Goal: Task Accomplishment & Management: Manage account settings

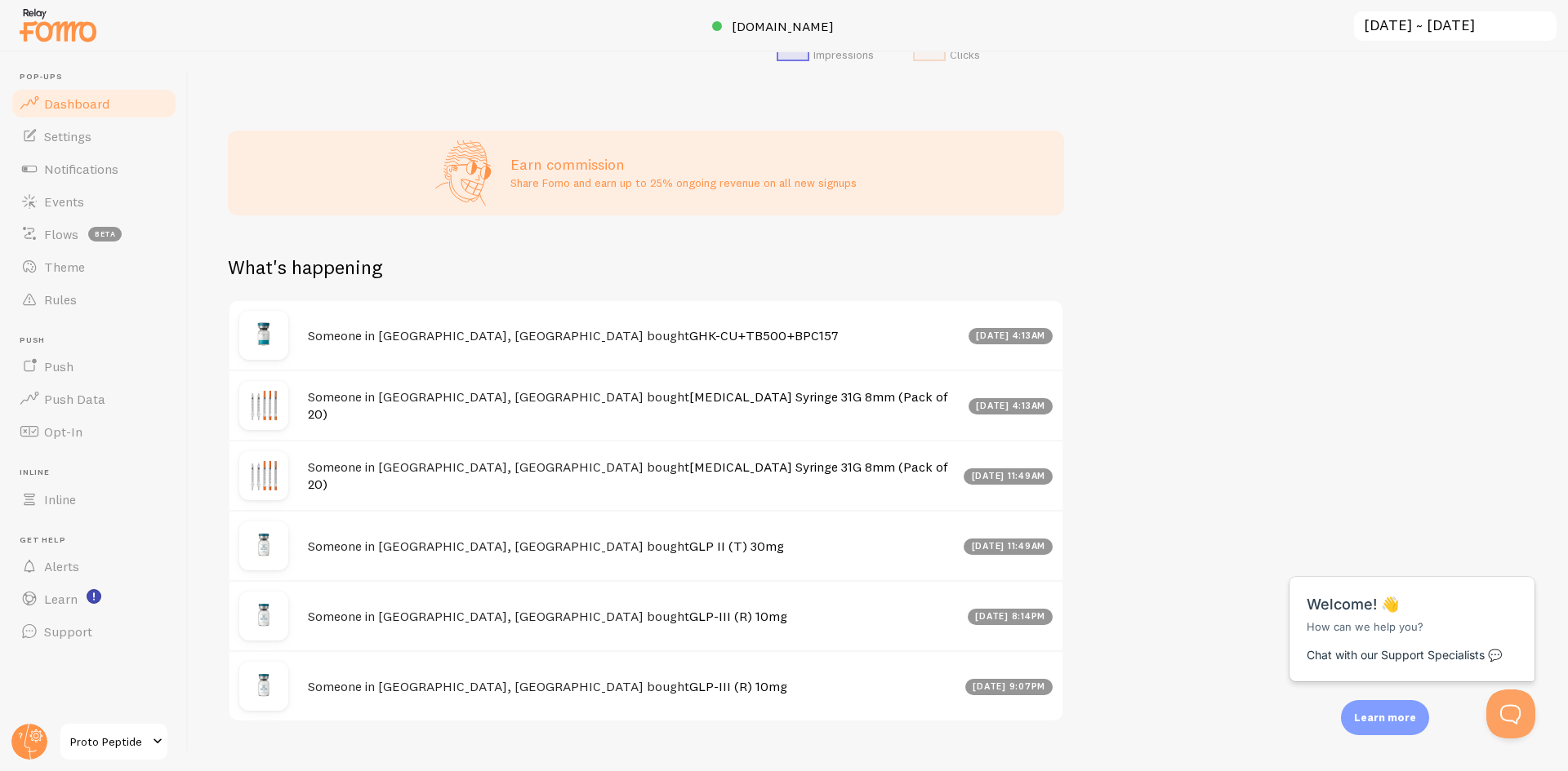
scroll to position [648, 0]
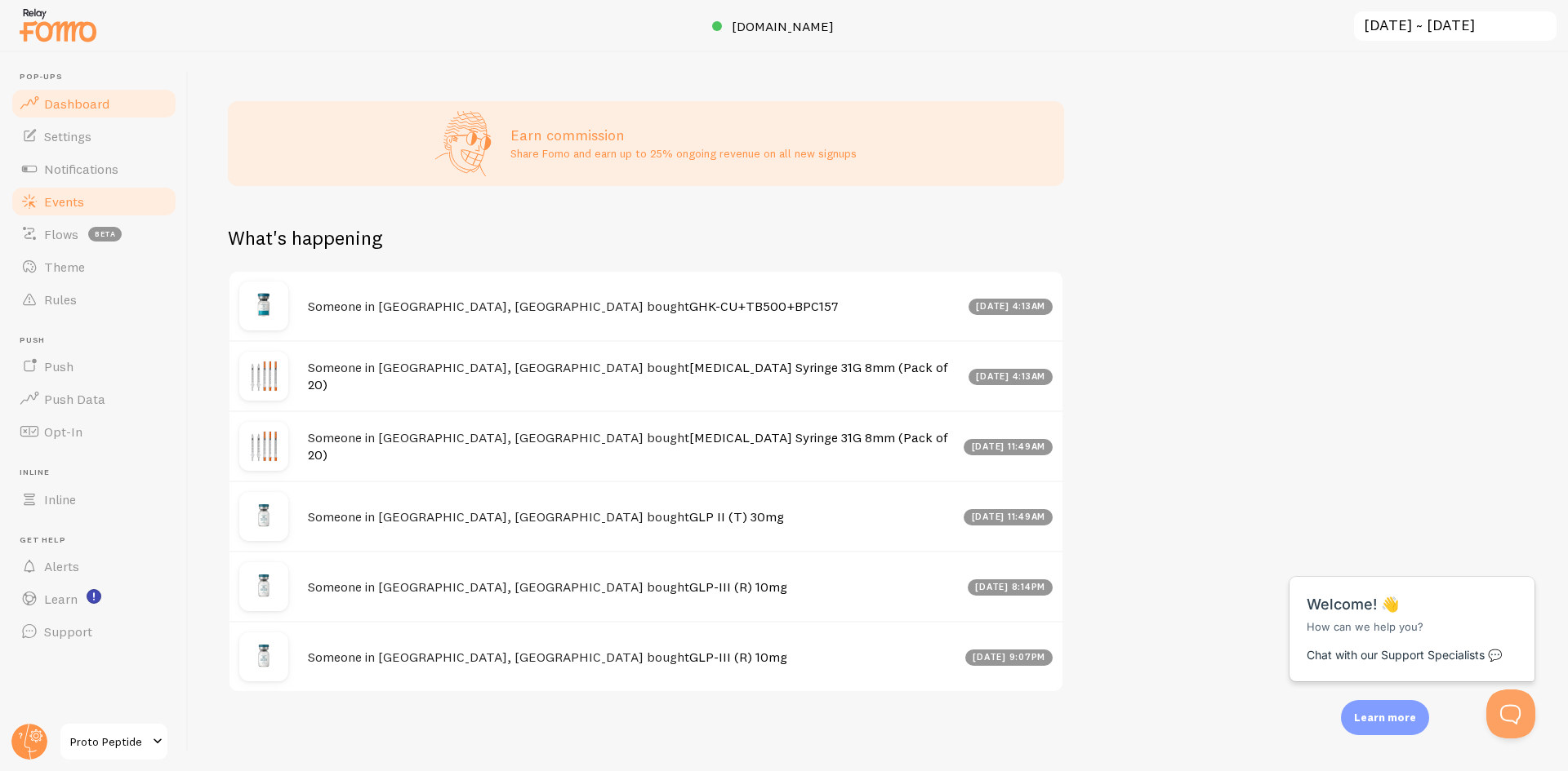
click at [112, 211] on link "Events" at bounding box center [93, 202] width 169 height 33
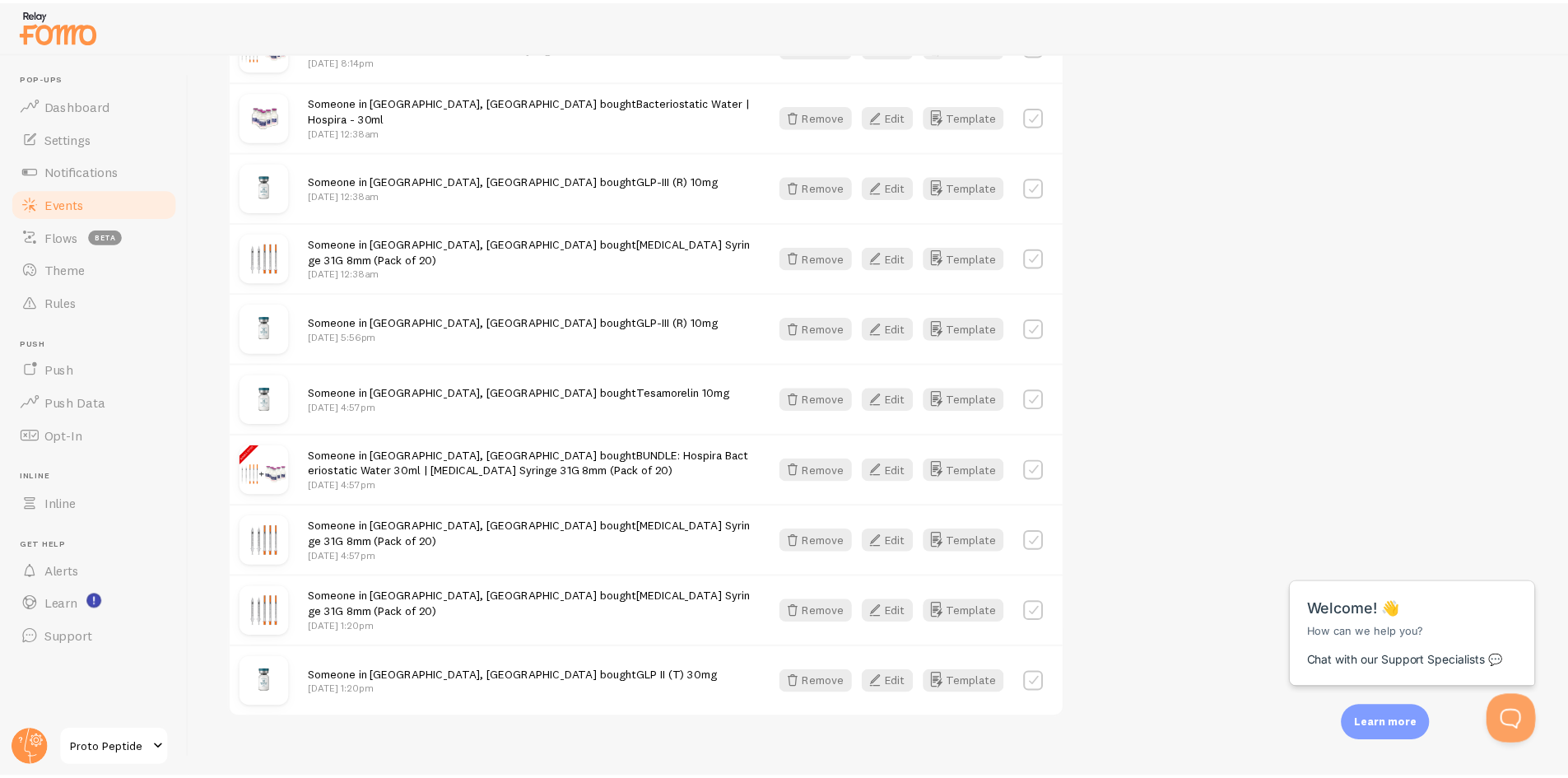
scroll to position [981, 0]
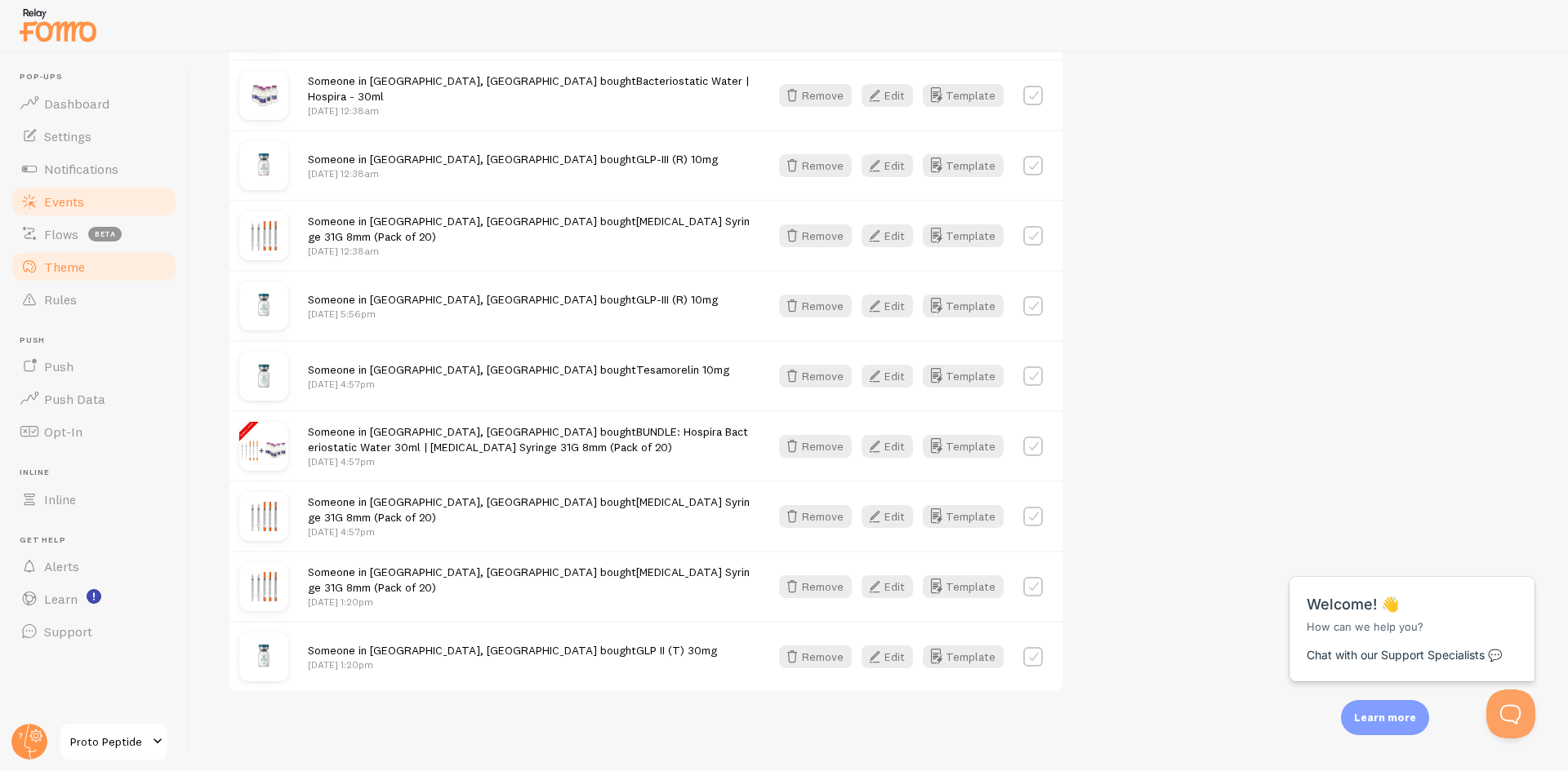
click at [62, 276] on link "Theme" at bounding box center [93, 267] width 169 height 33
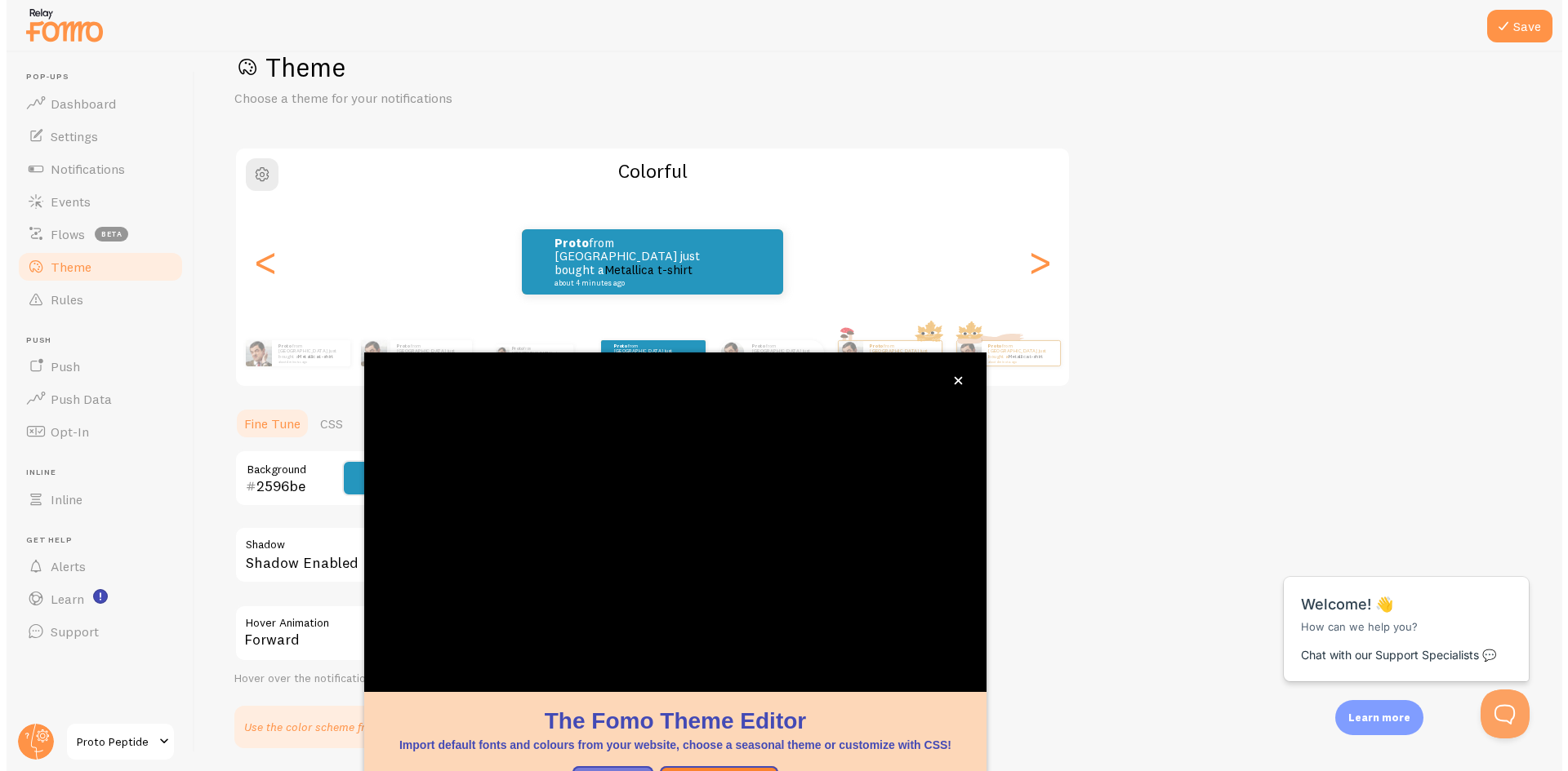
scroll to position [52, 0]
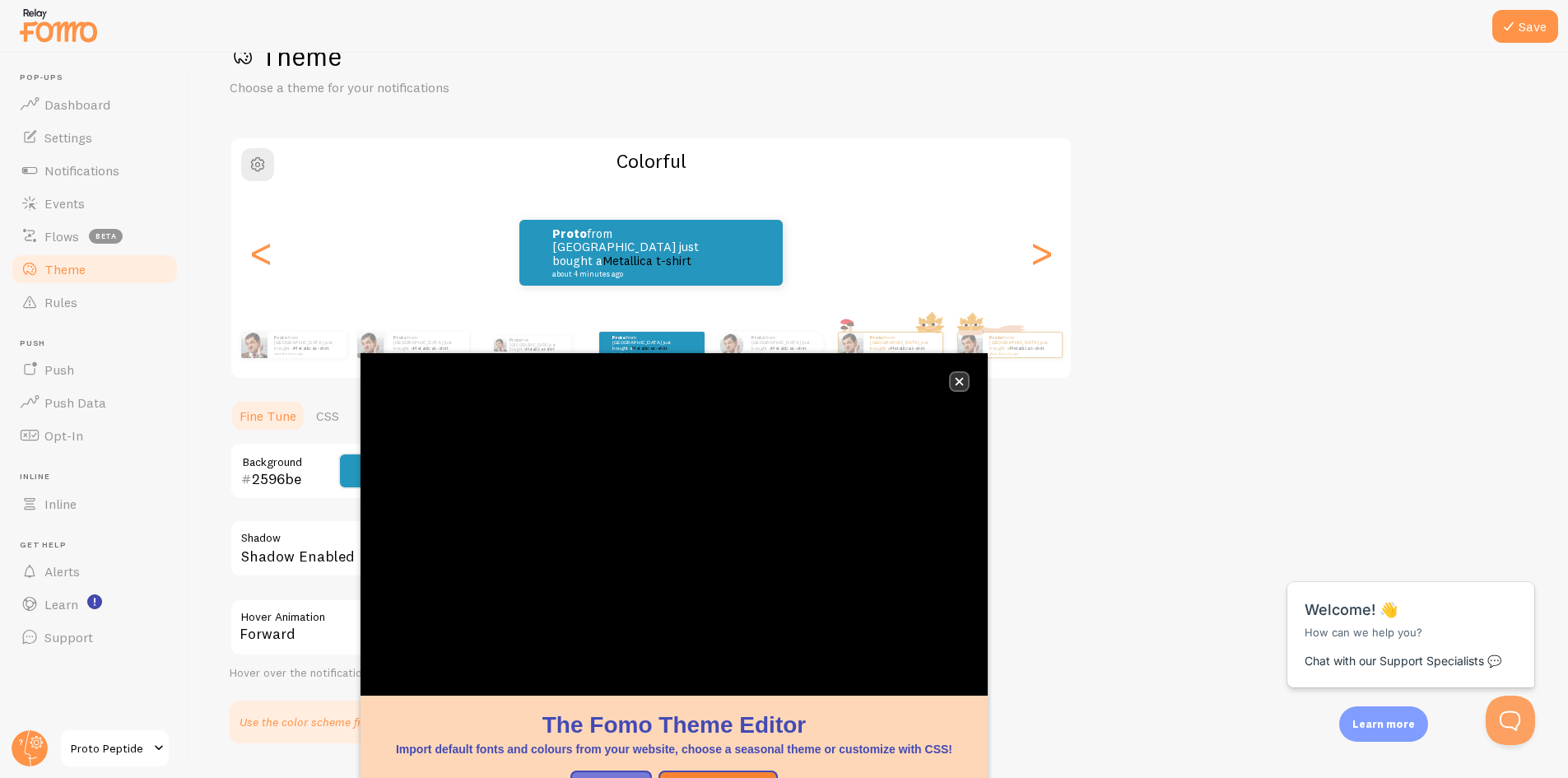
click at [959, 376] on button "close," at bounding box center [960, 382] width 17 height 17
click at [963, 384] on icon "close," at bounding box center [960, 382] width 9 height 9
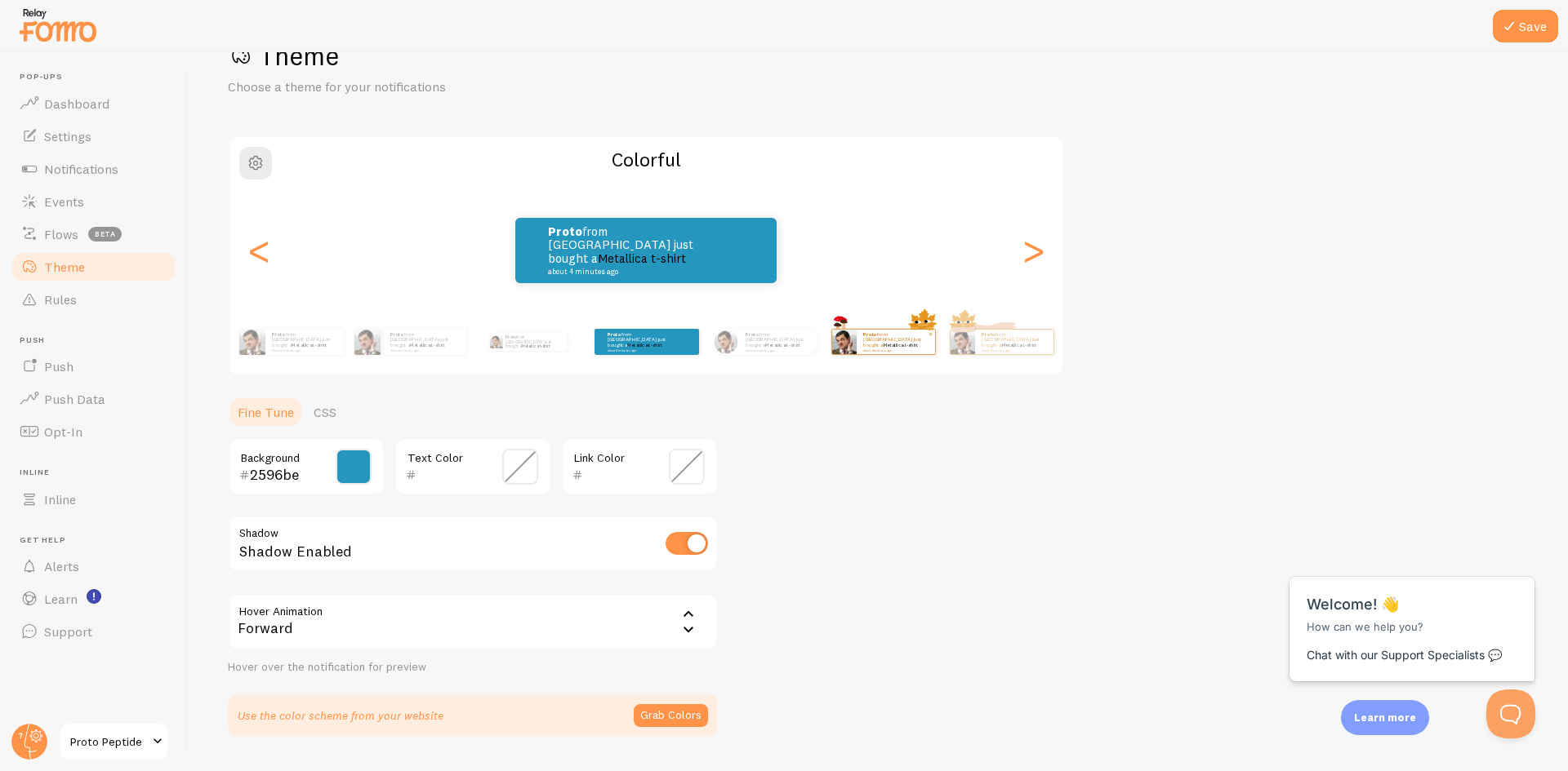
click at [896, 354] on div "Proto from [GEOGRAPHIC_DATA] just bought a Metallica t-shirt about 4 minutes ago" at bounding box center [896, 341] width 79 height 25
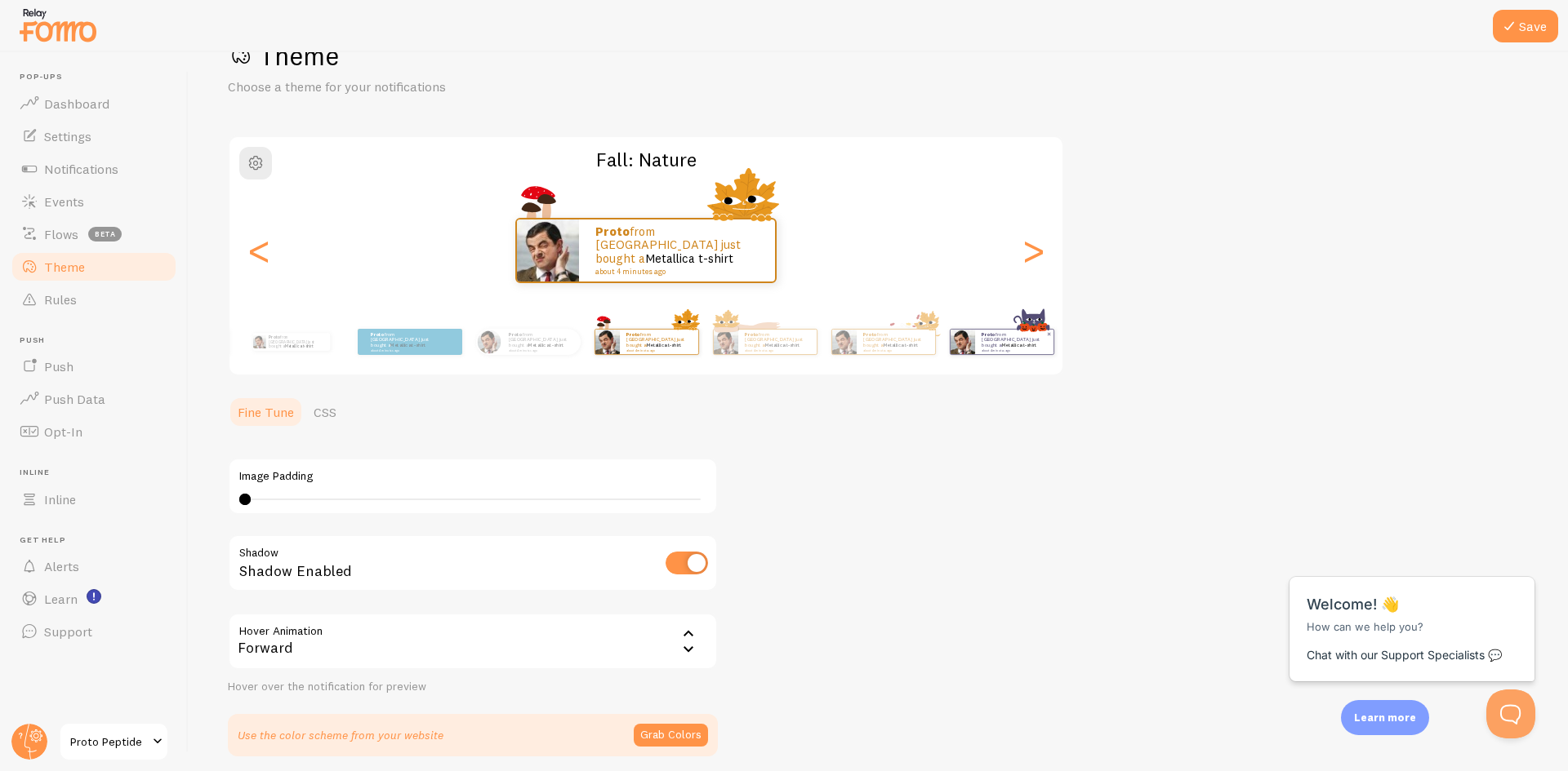
click at [1003, 342] on link "Metallica t-shirt" at bounding box center [1019, 346] width 35 height 7
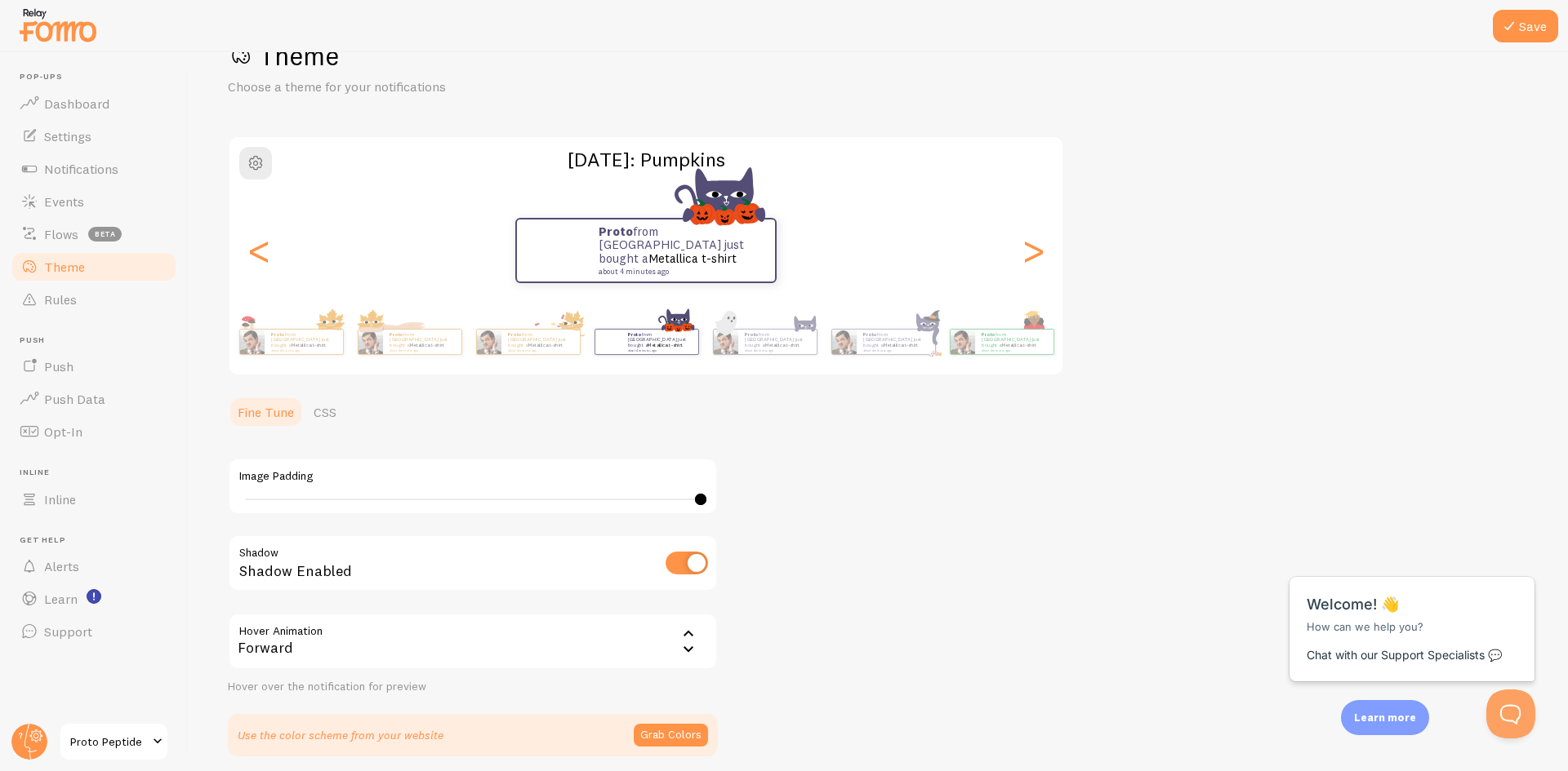
drag, startPoint x: 247, startPoint y: 497, endPoint x: 805, endPoint y: 469, distance: 558.7
click at [805, 469] on div "Theme Choose a theme for your notifications [DATE]: Pumpkins Proto from [GEOGRA…" at bounding box center [878, 398] width 1301 height 717
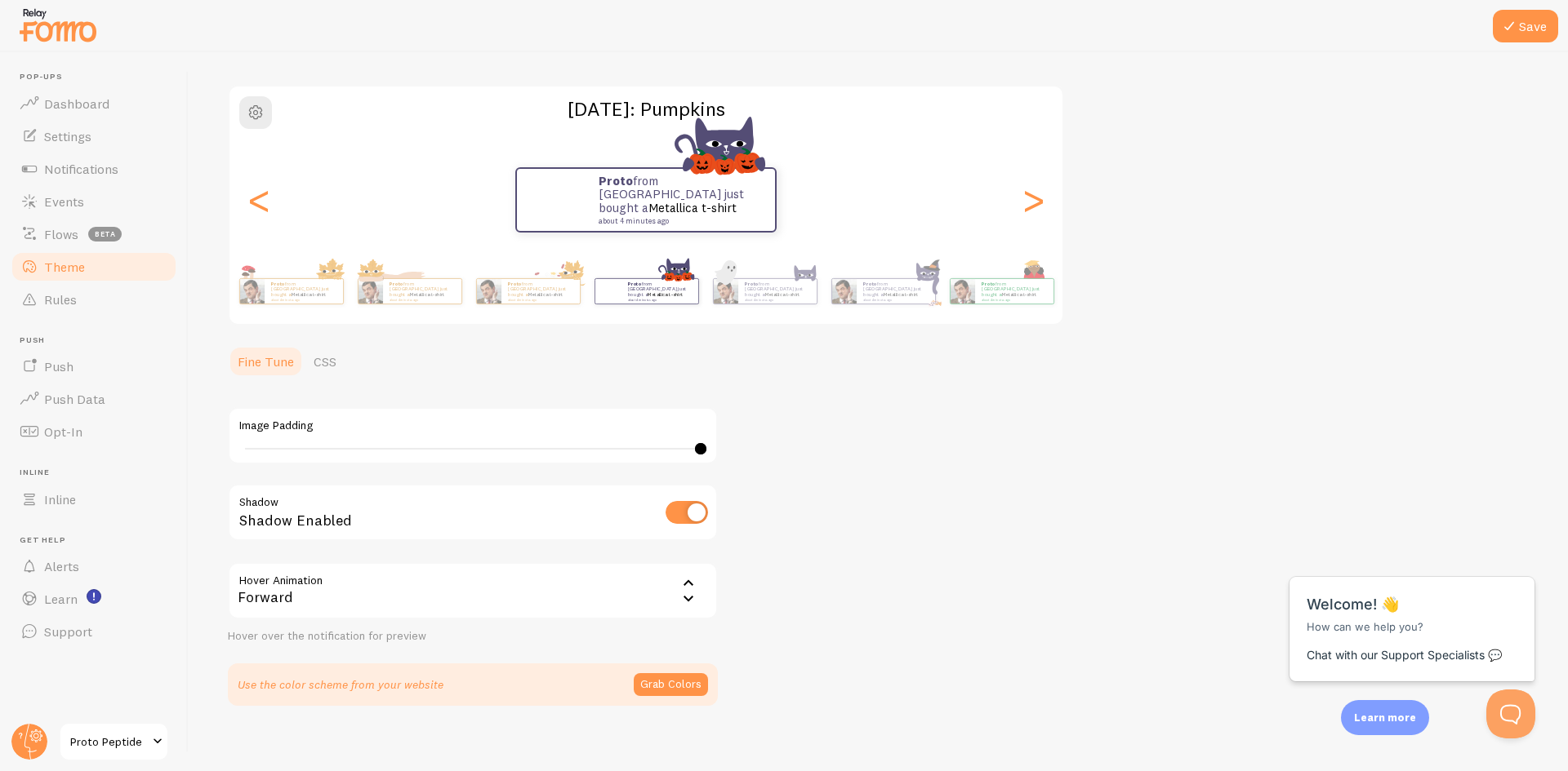
scroll to position [116, 0]
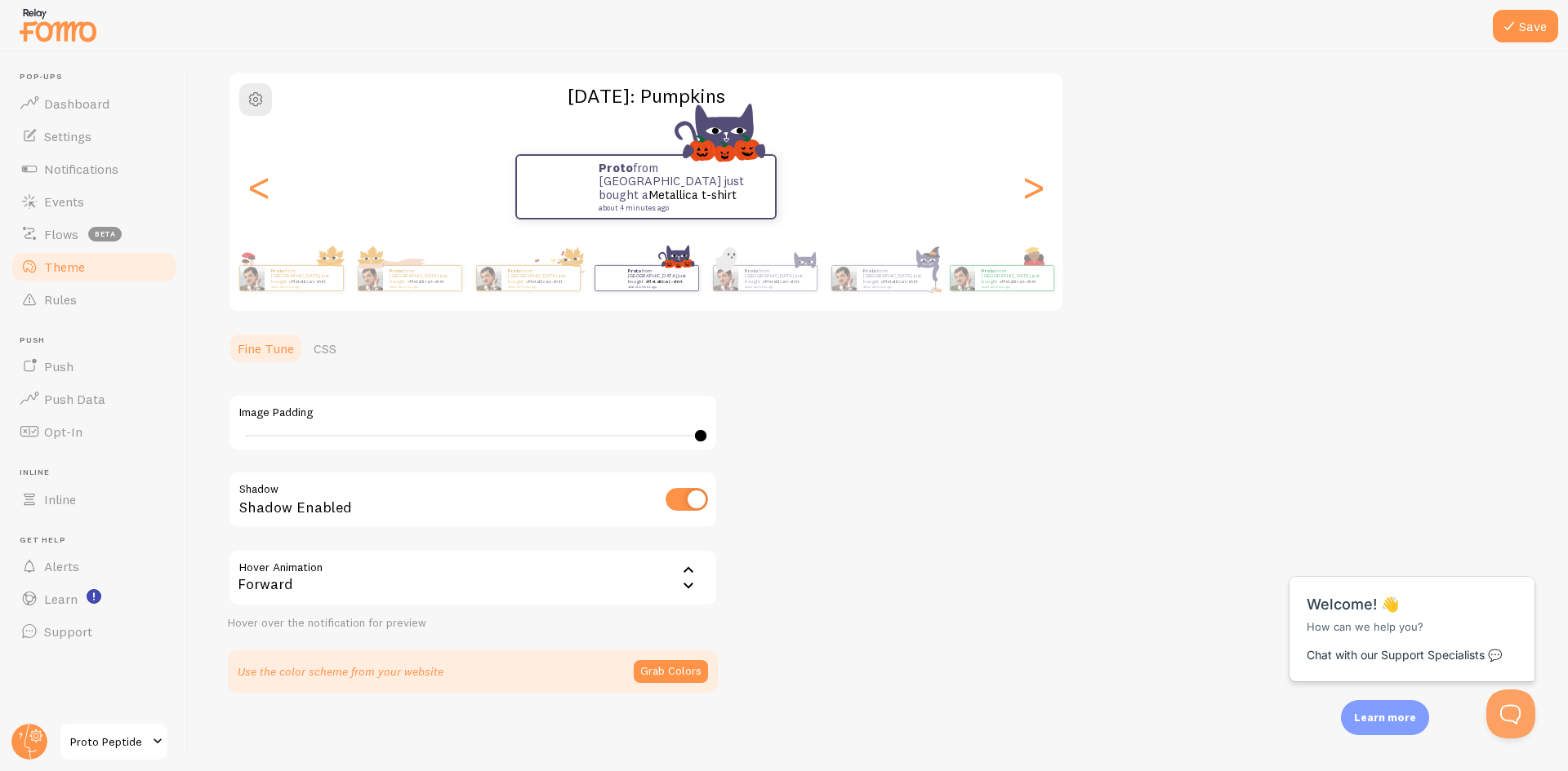
click at [685, 584] on icon at bounding box center [688, 585] width 20 height 20
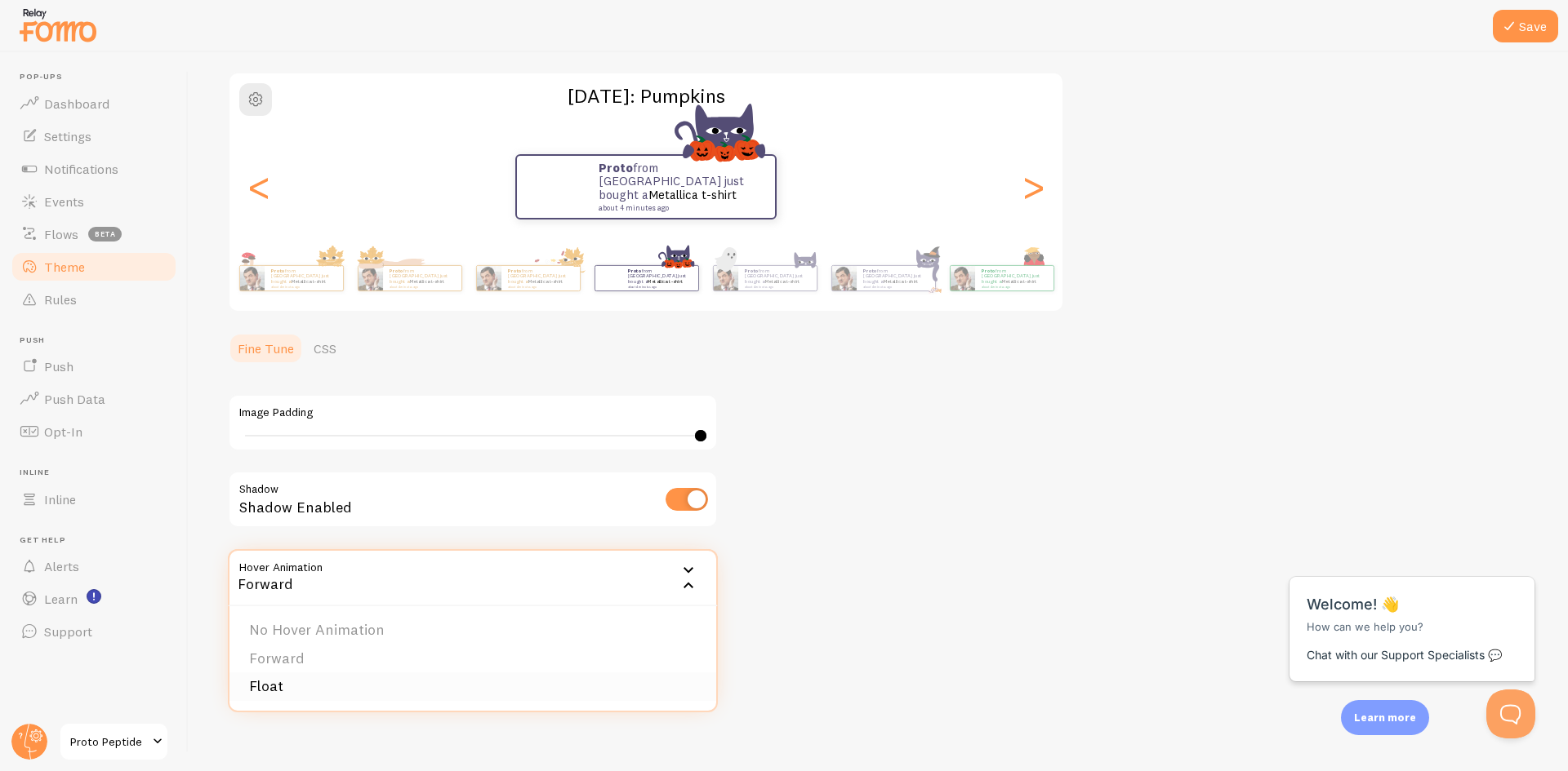
drag, startPoint x: 288, startPoint y: 685, endPoint x: 294, endPoint y: 681, distance: 7.2
click at [287, 685] on li "Float" at bounding box center [472, 686] width 487 height 28
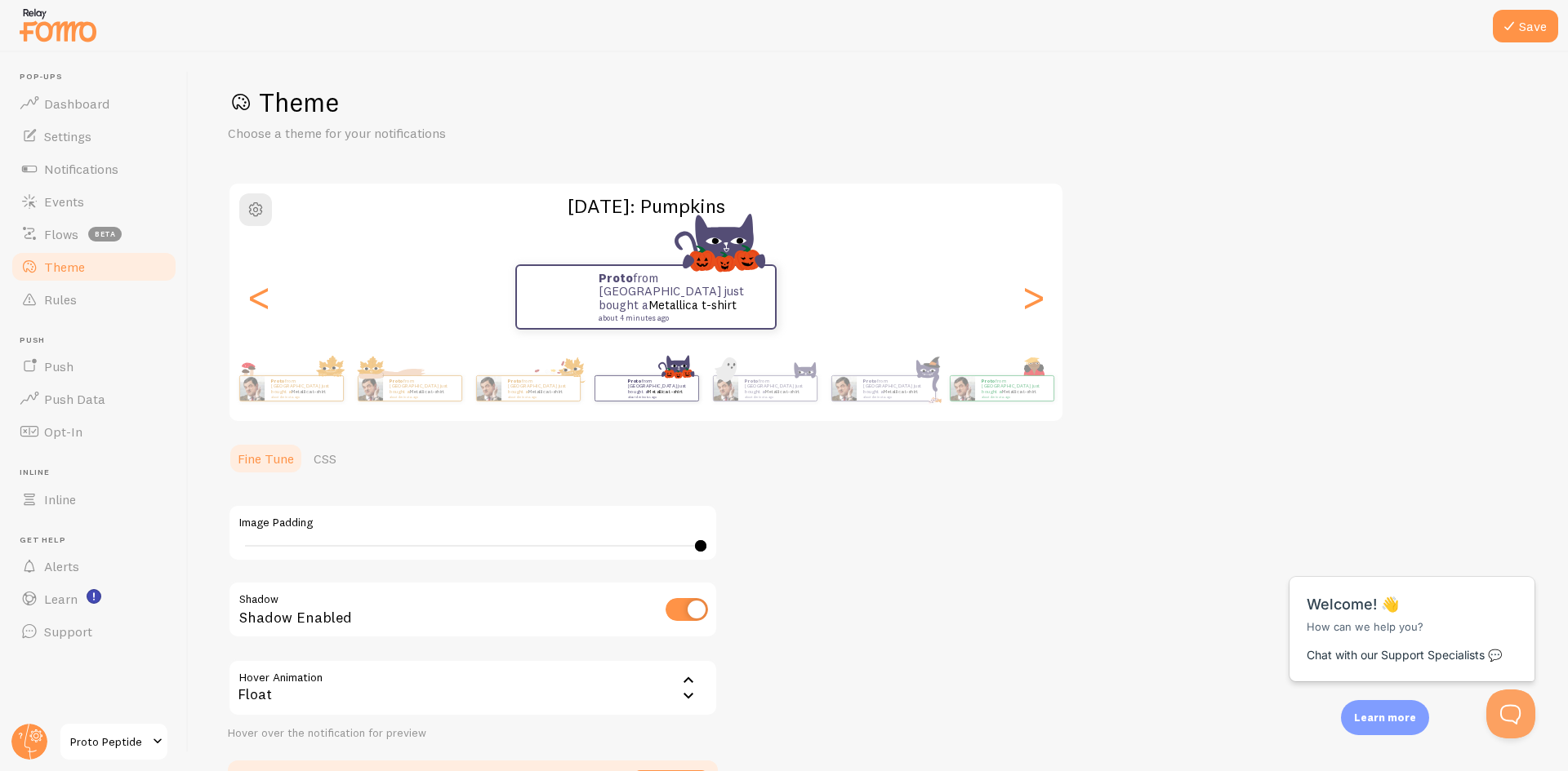
scroll to position [0, 0]
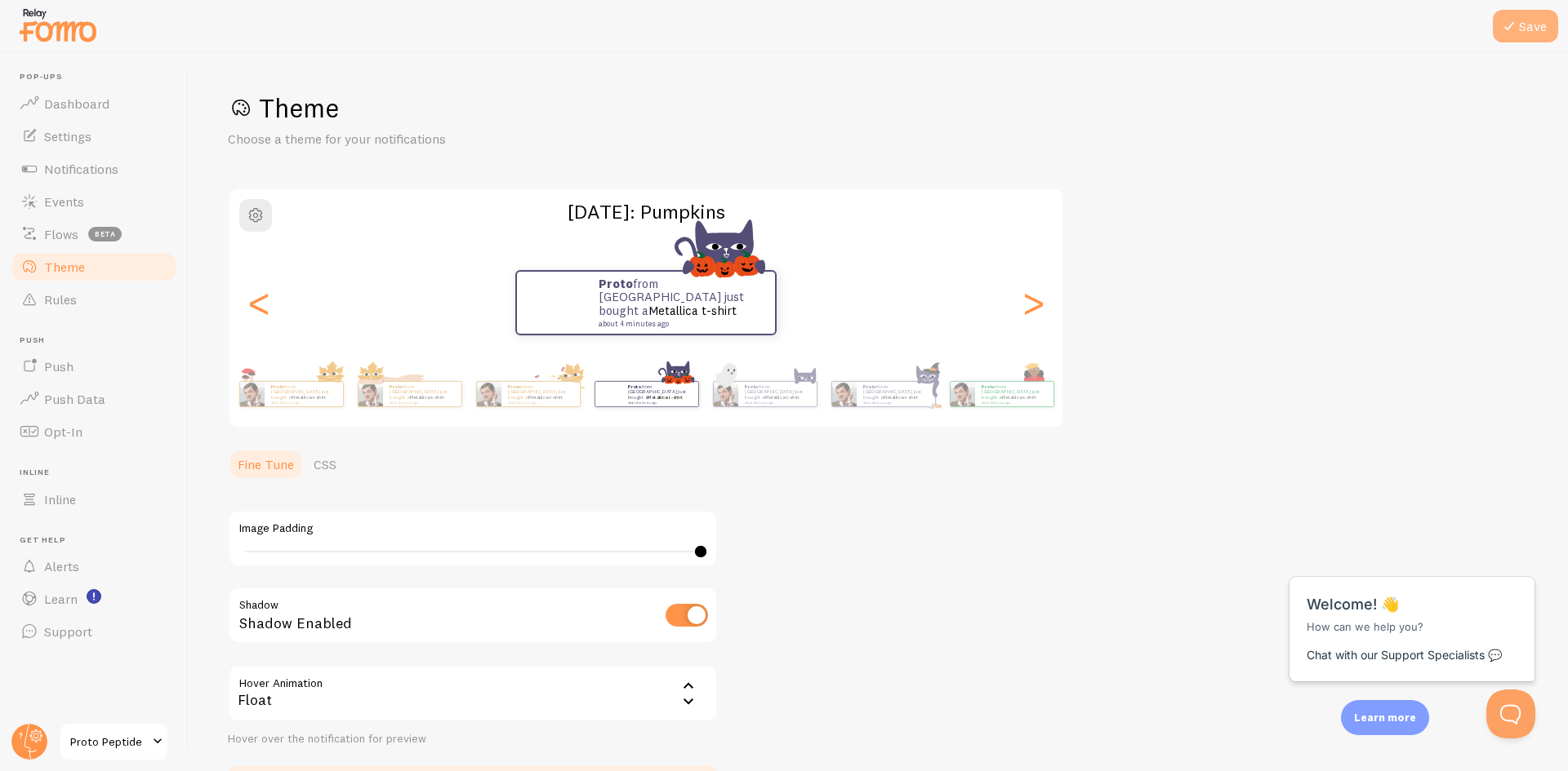
click at [1515, 32] on icon at bounding box center [1508, 26] width 20 height 20
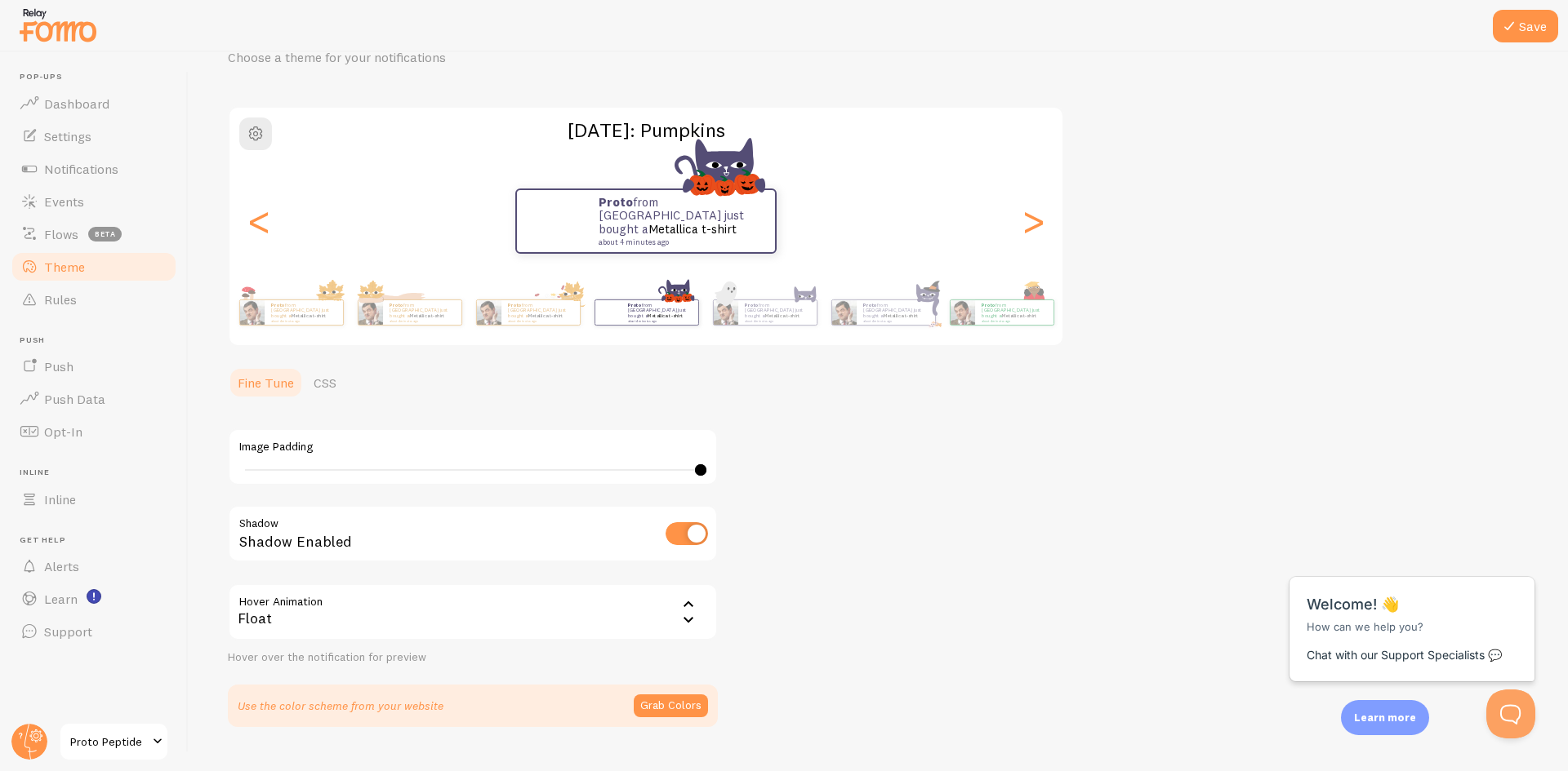
click at [328, 386] on link "CSS" at bounding box center [325, 383] width 43 height 33
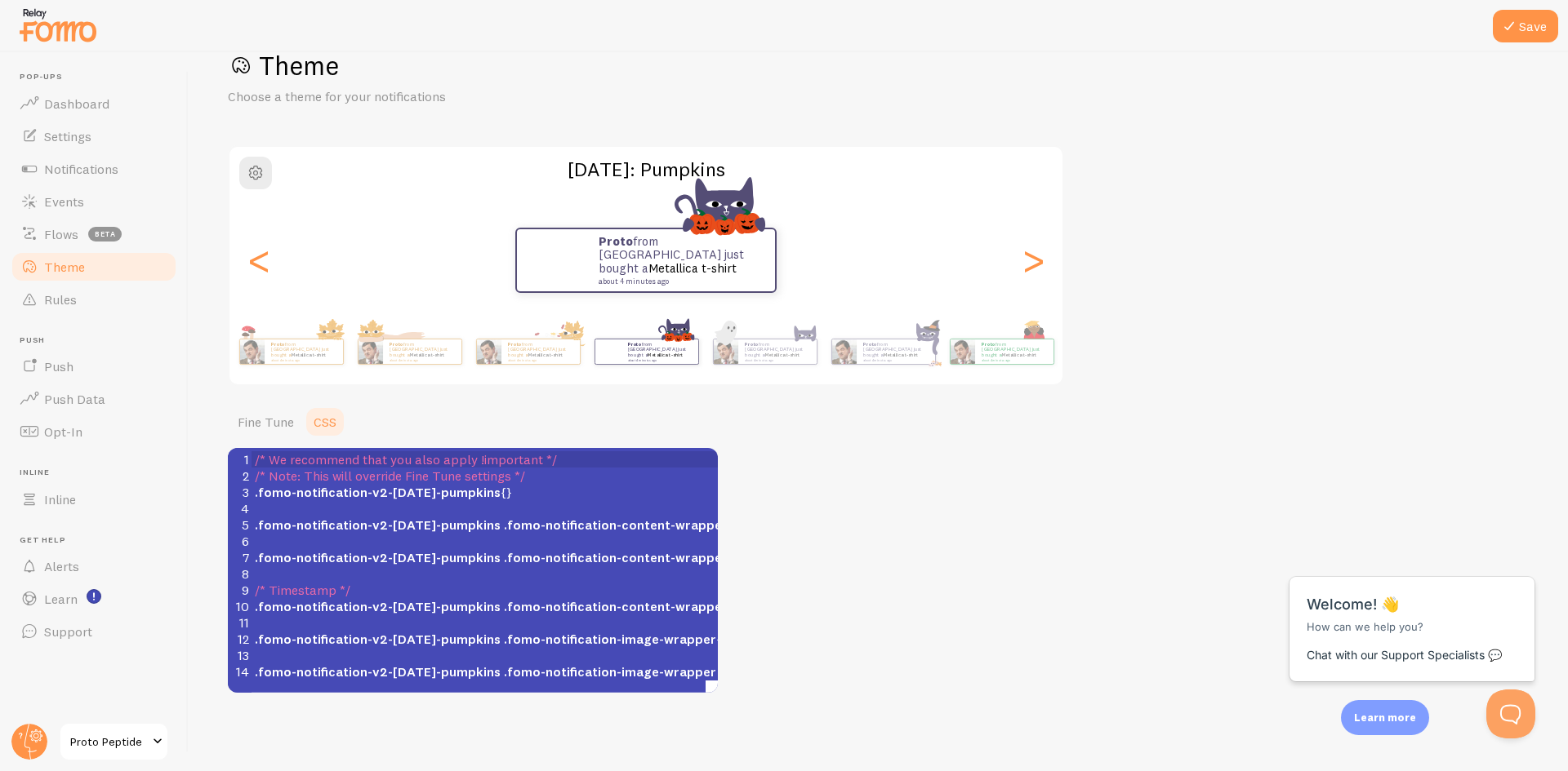
scroll to position [43, 0]
click at [253, 415] on link "Fine Tune" at bounding box center [265, 422] width 76 height 33
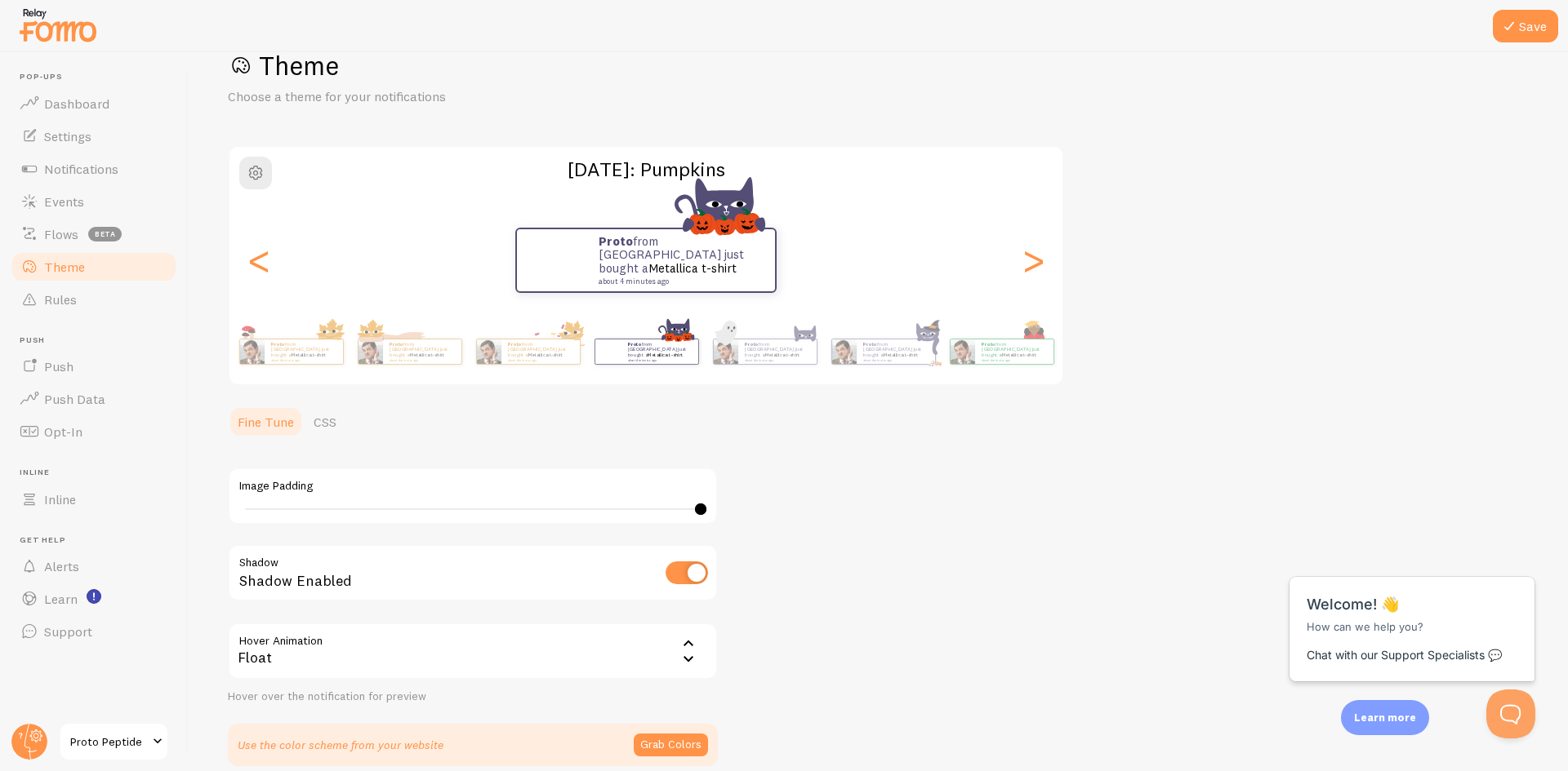
scroll to position [116, 0]
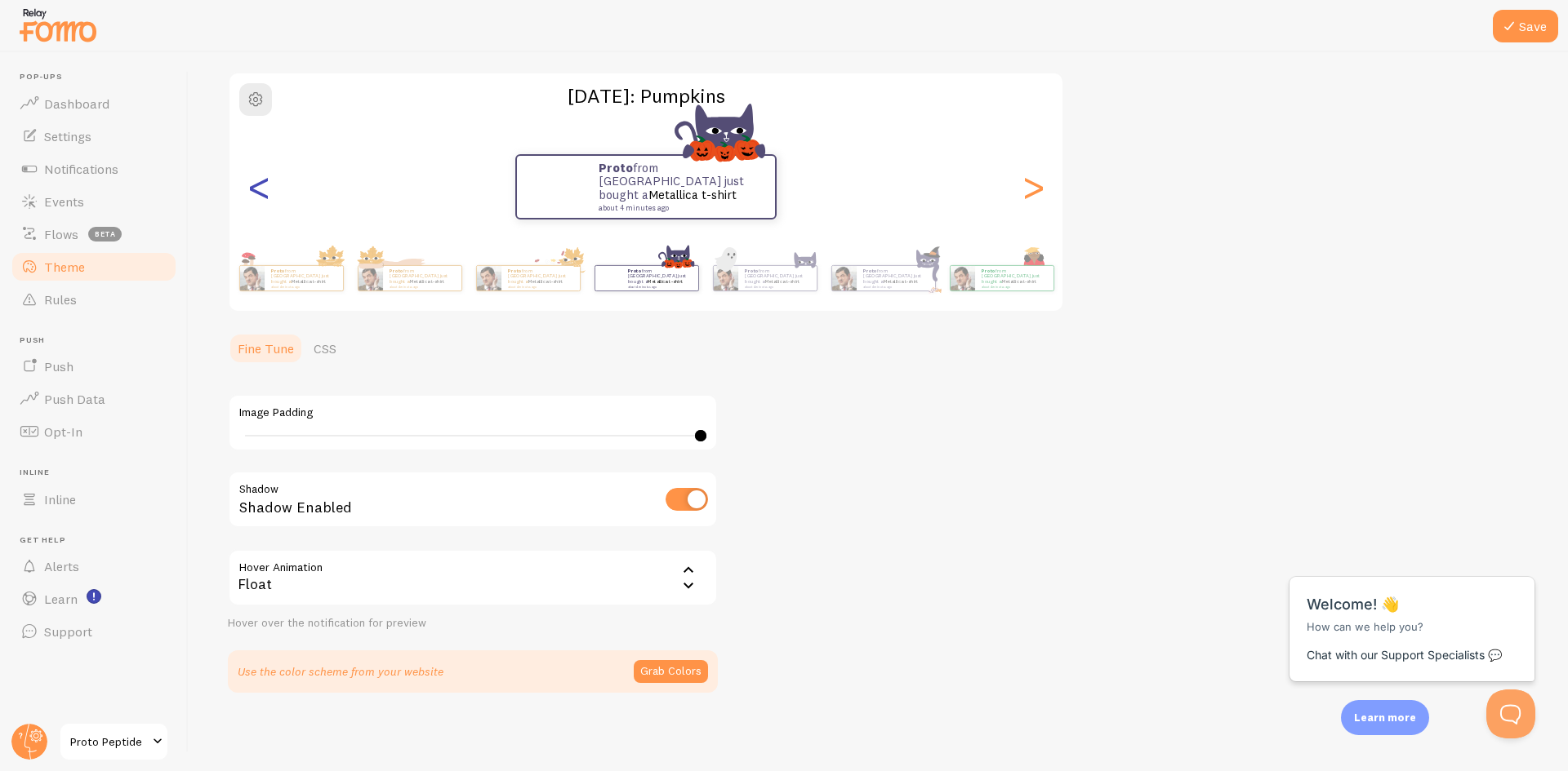
click at [264, 187] on div "<" at bounding box center [258, 187] width 20 height 117
type input "0"
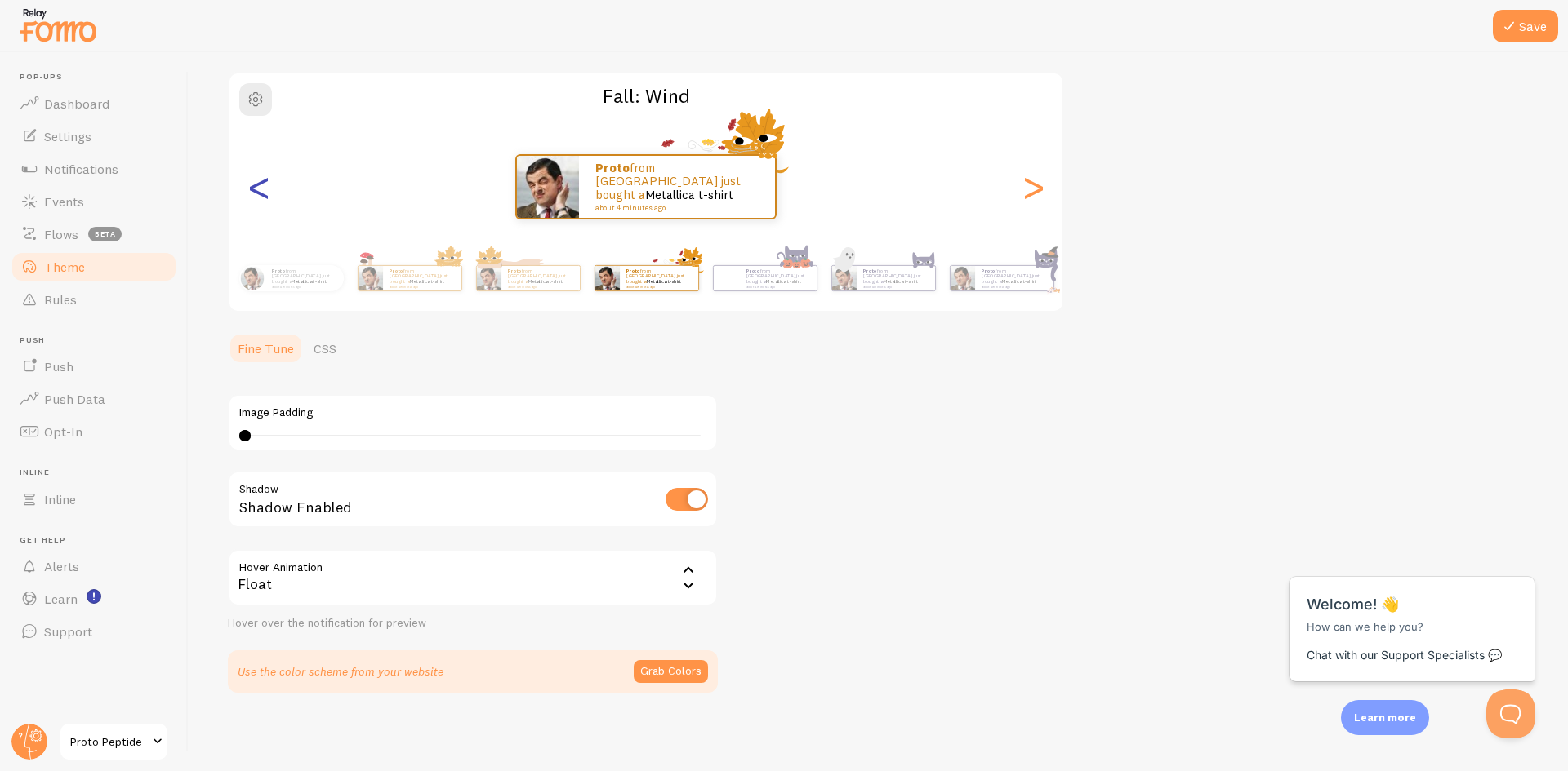
click at [264, 187] on div "<" at bounding box center [258, 187] width 20 height 117
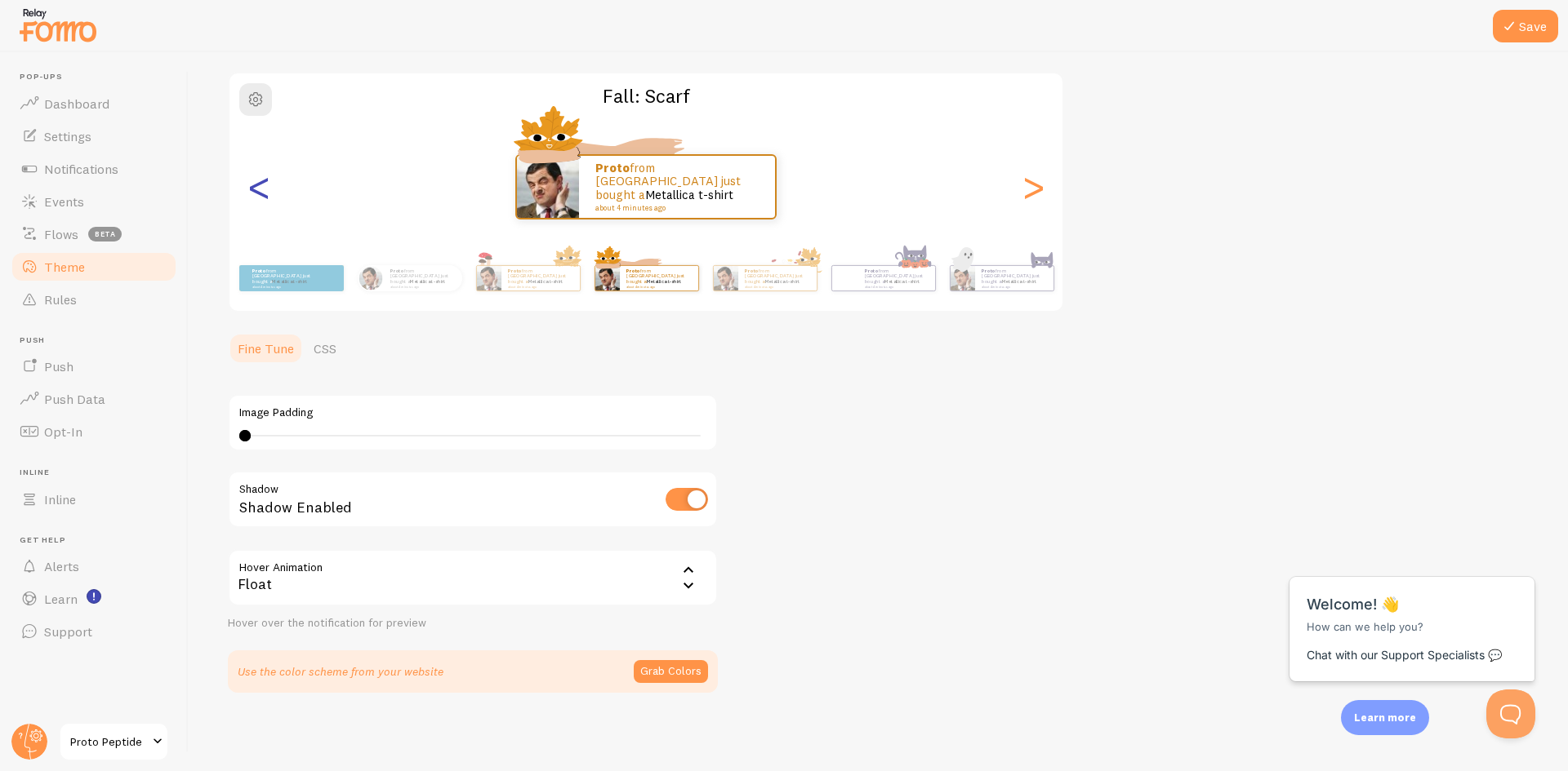
click at [264, 186] on div "<" at bounding box center [258, 187] width 20 height 117
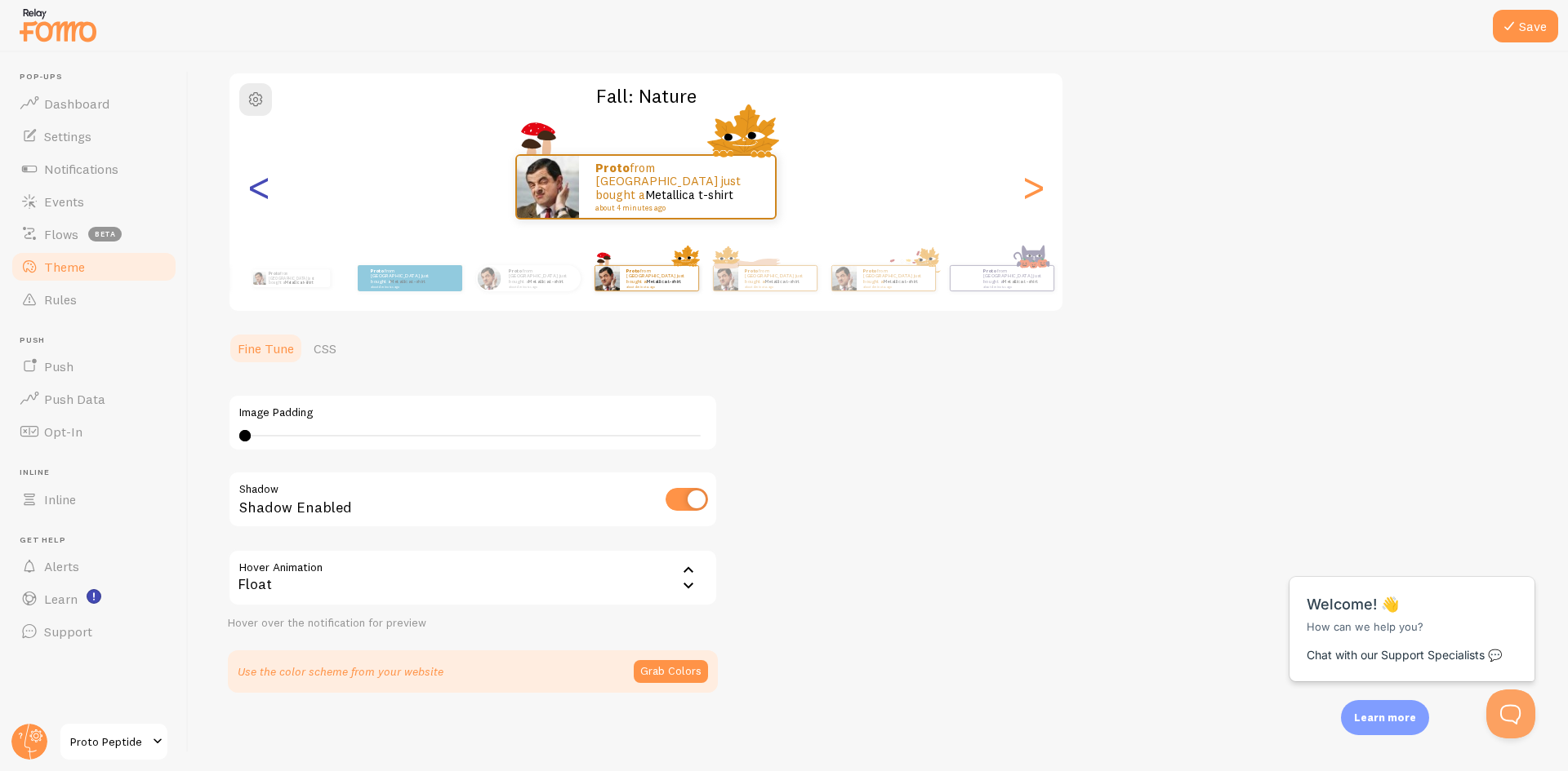
click at [264, 186] on div "<" at bounding box center [258, 187] width 20 height 117
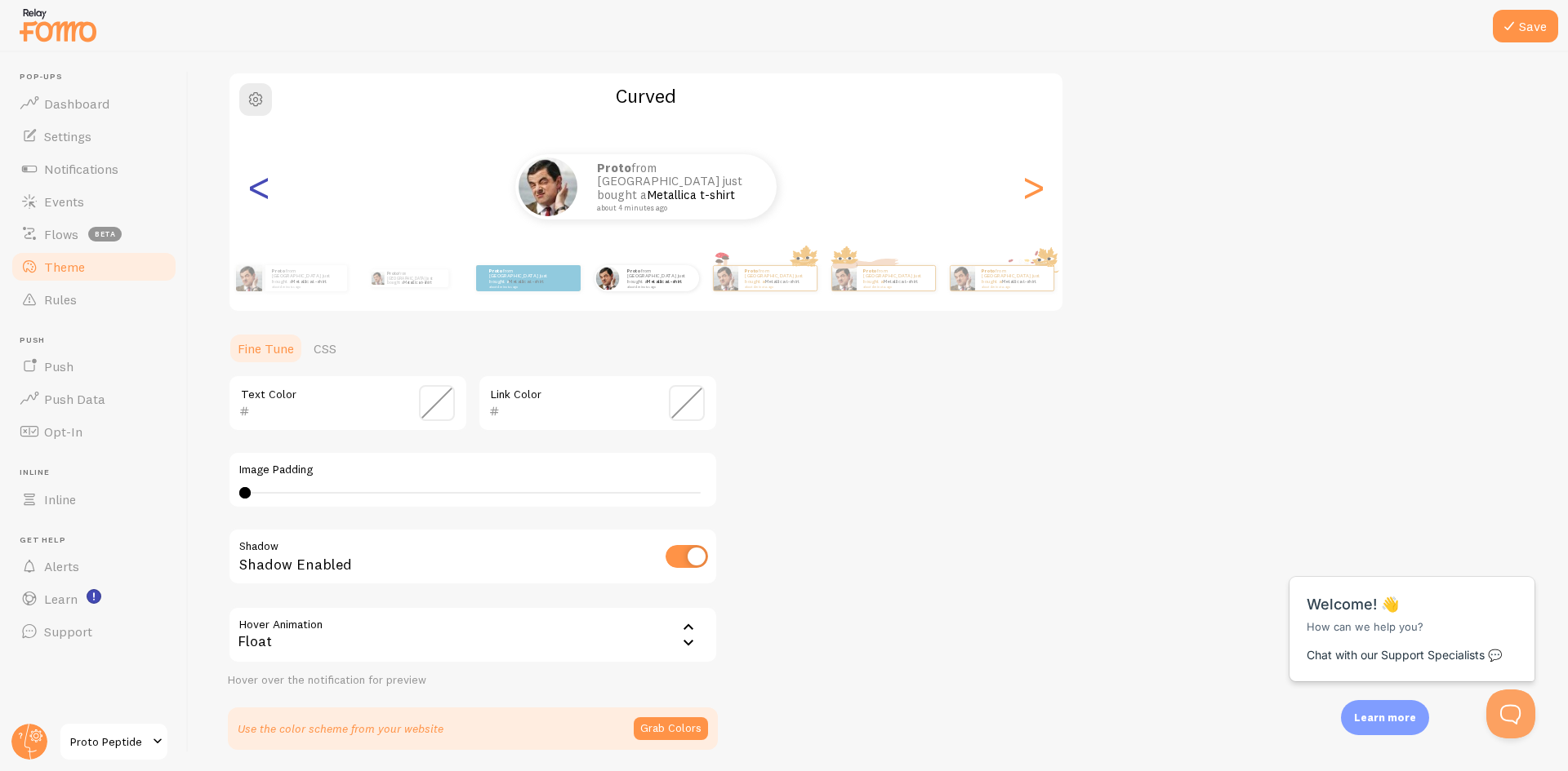
click at [264, 186] on div "<" at bounding box center [258, 187] width 20 height 117
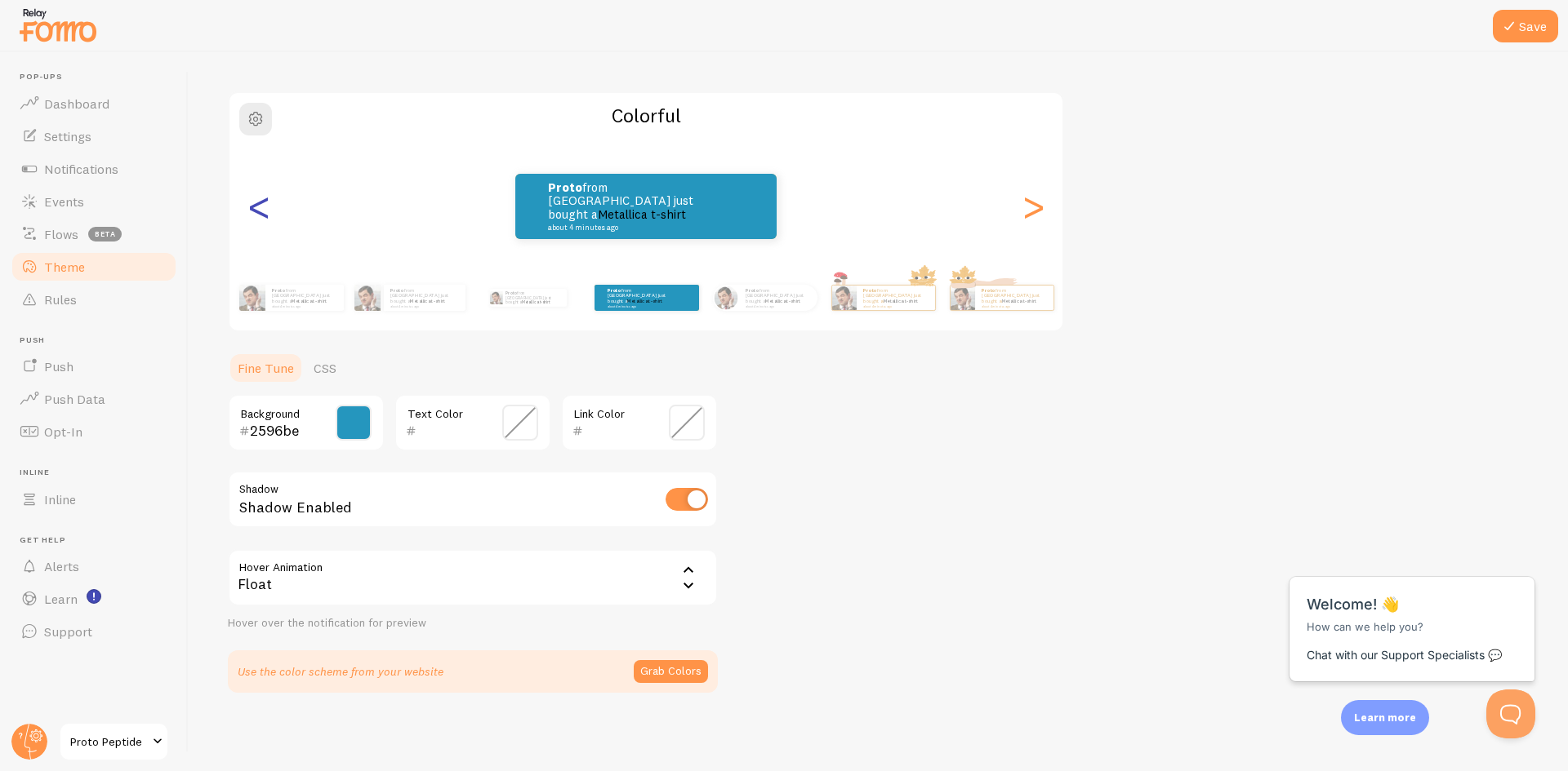
scroll to position [97, 0]
click at [1038, 216] on div ">" at bounding box center [1032, 206] width 20 height 117
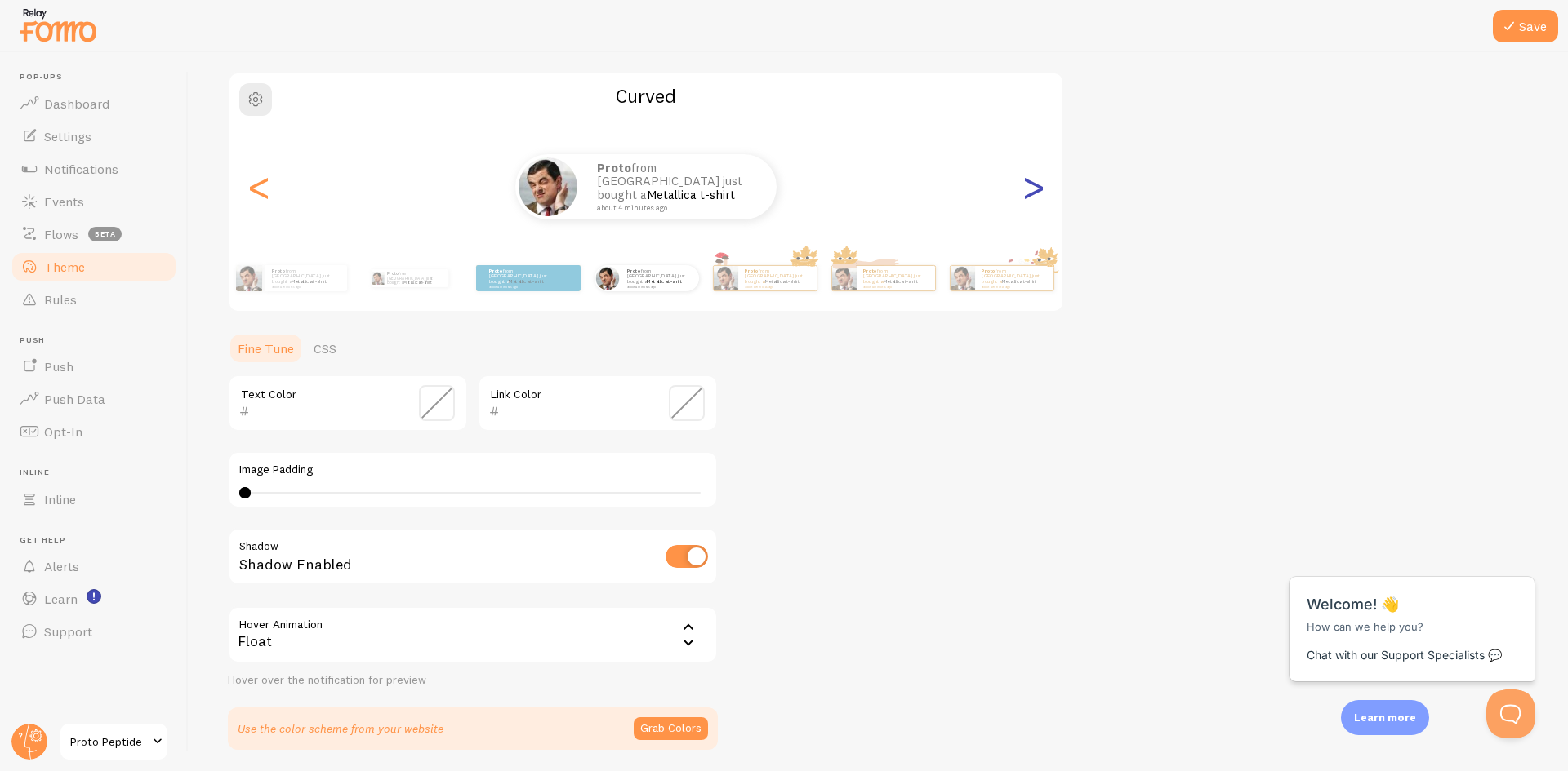
click at [1037, 216] on div ">" at bounding box center [1032, 187] width 20 height 117
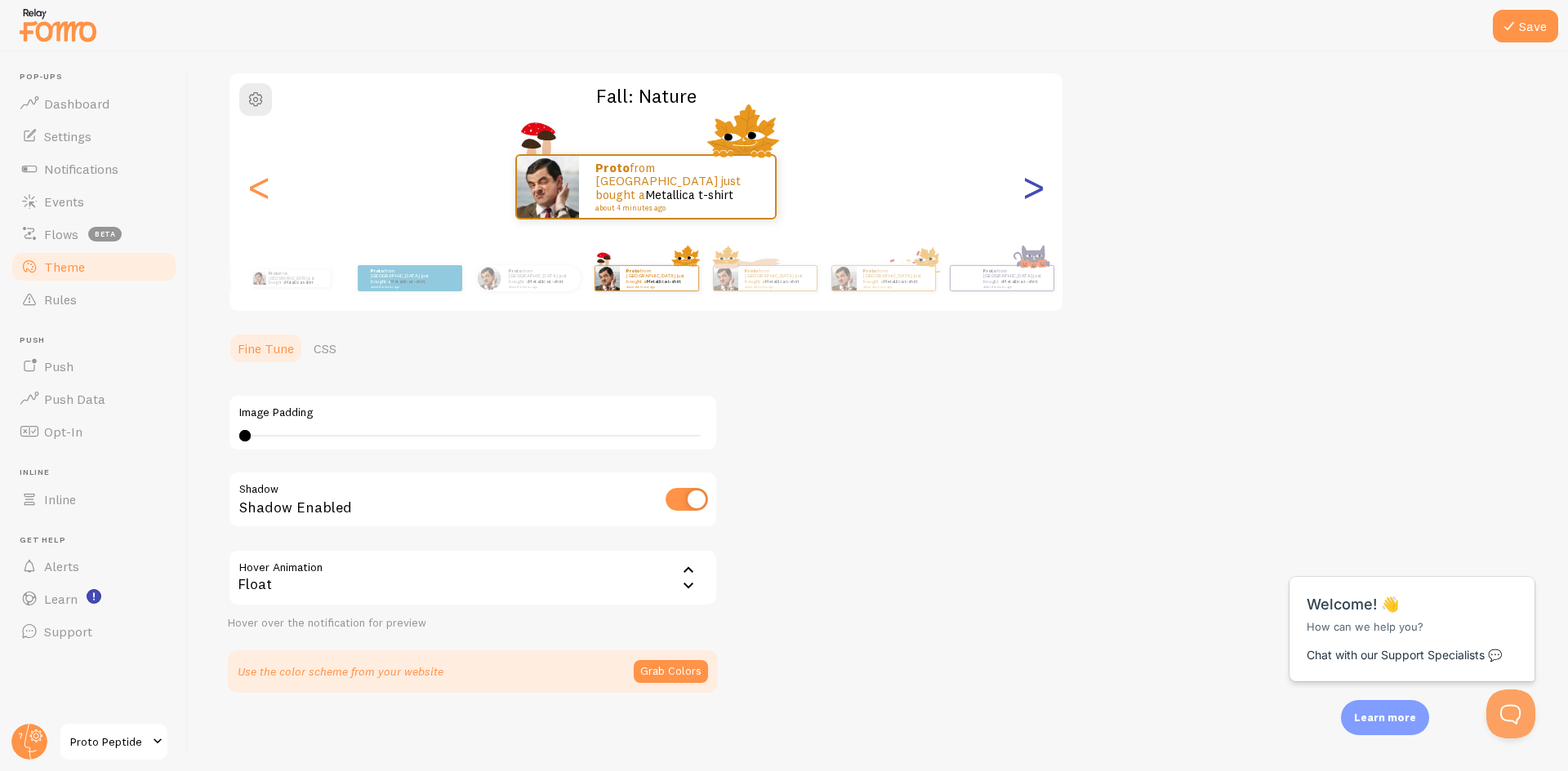
click at [1036, 216] on div ">" at bounding box center [1032, 187] width 20 height 117
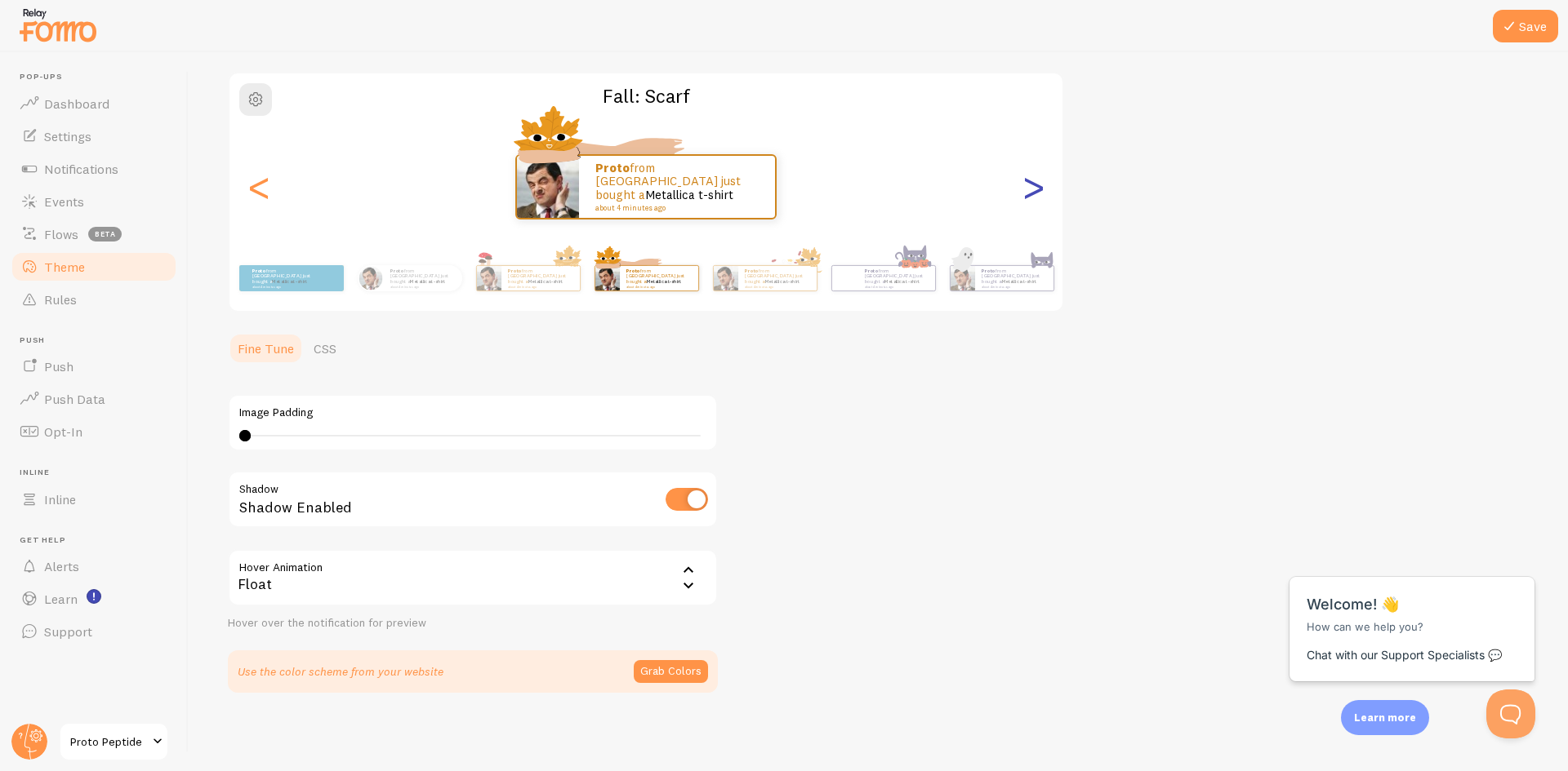
click at [1036, 216] on div ">" at bounding box center [1032, 187] width 20 height 117
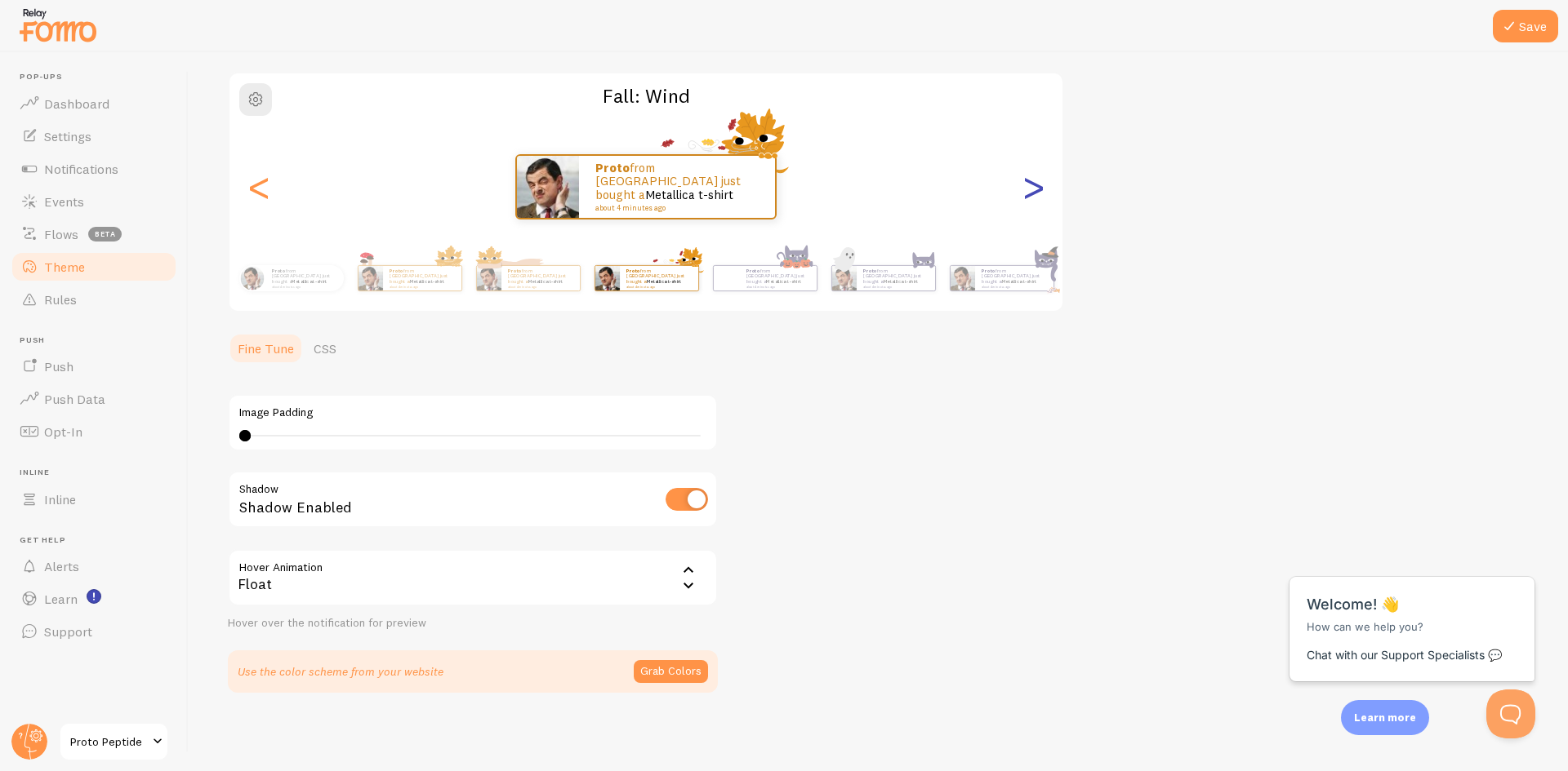
click at [1033, 216] on div ">" at bounding box center [1032, 187] width 20 height 117
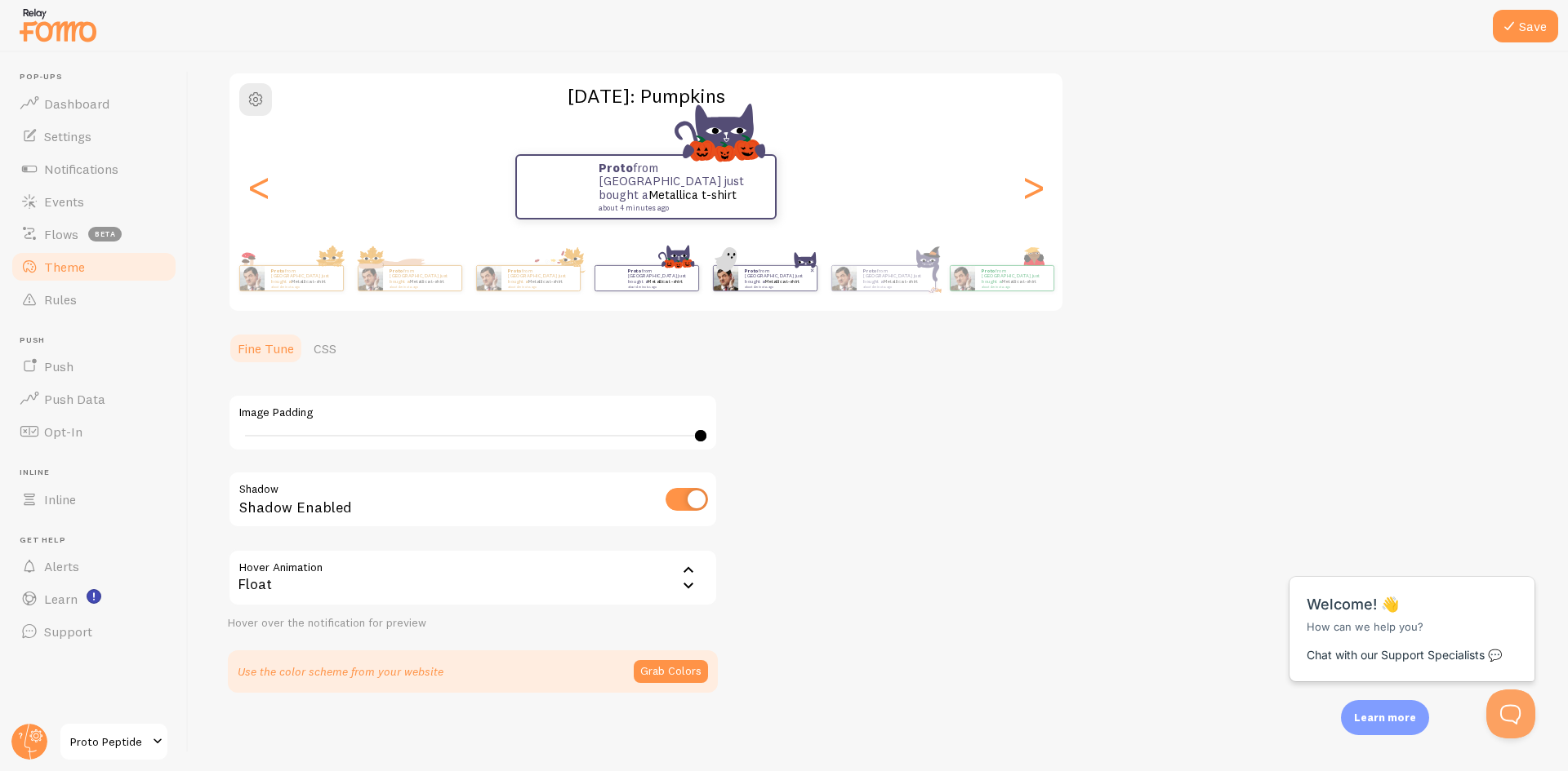
click at [795, 274] on p "Proto from [GEOGRAPHIC_DATA] just bought a Metallica t-shirt about 4 minutes ago" at bounding box center [777, 278] width 65 height 21
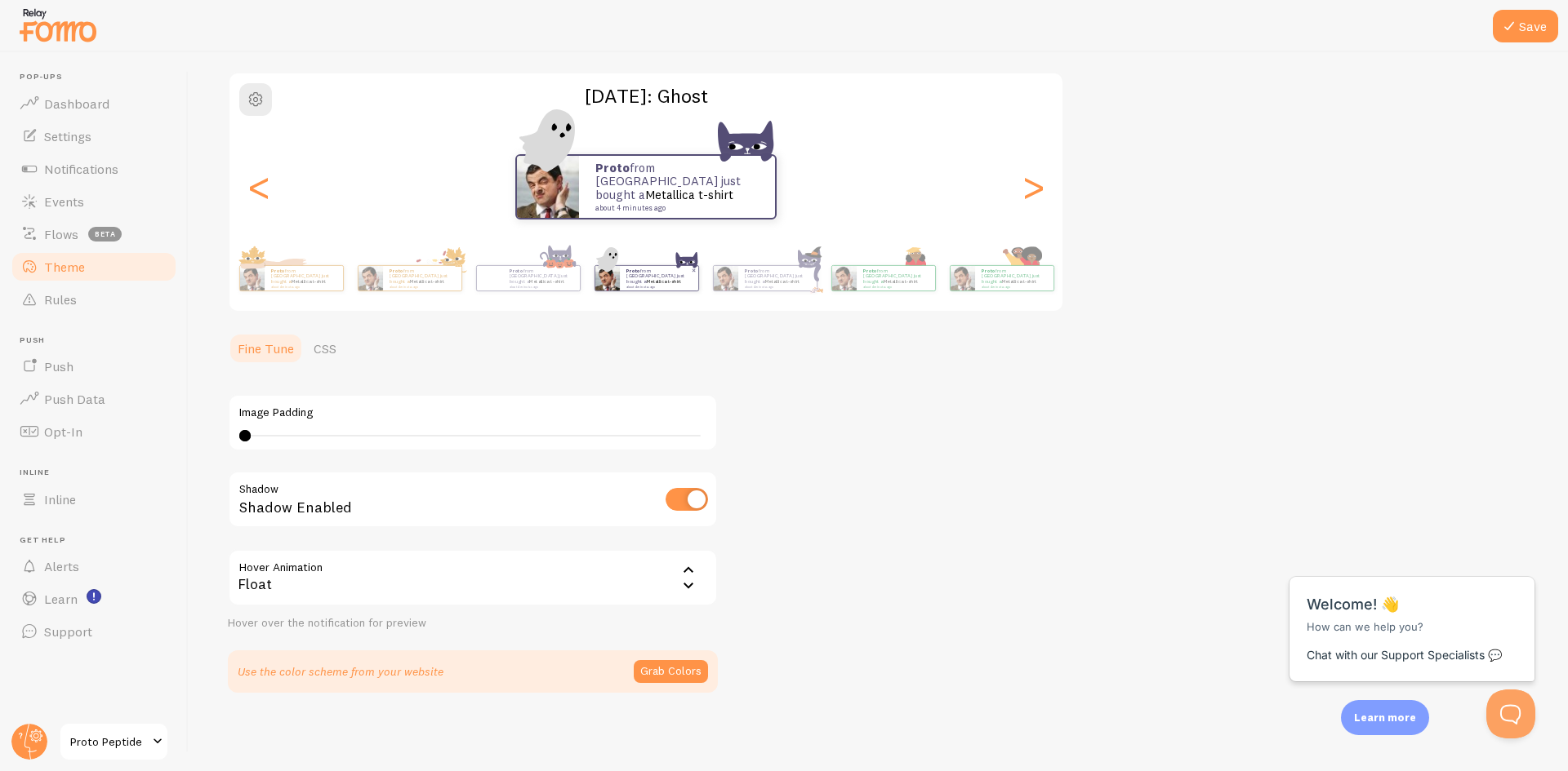
click at [660, 274] on p "Proto from [GEOGRAPHIC_DATA] just bought a Metallica t-shirt about 4 minutes ago" at bounding box center [659, 278] width 65 height 21
click at [518, 285] on small "about 4 minutes ago" at bounding box center [539, 287] width 62 height 3
type input "40"
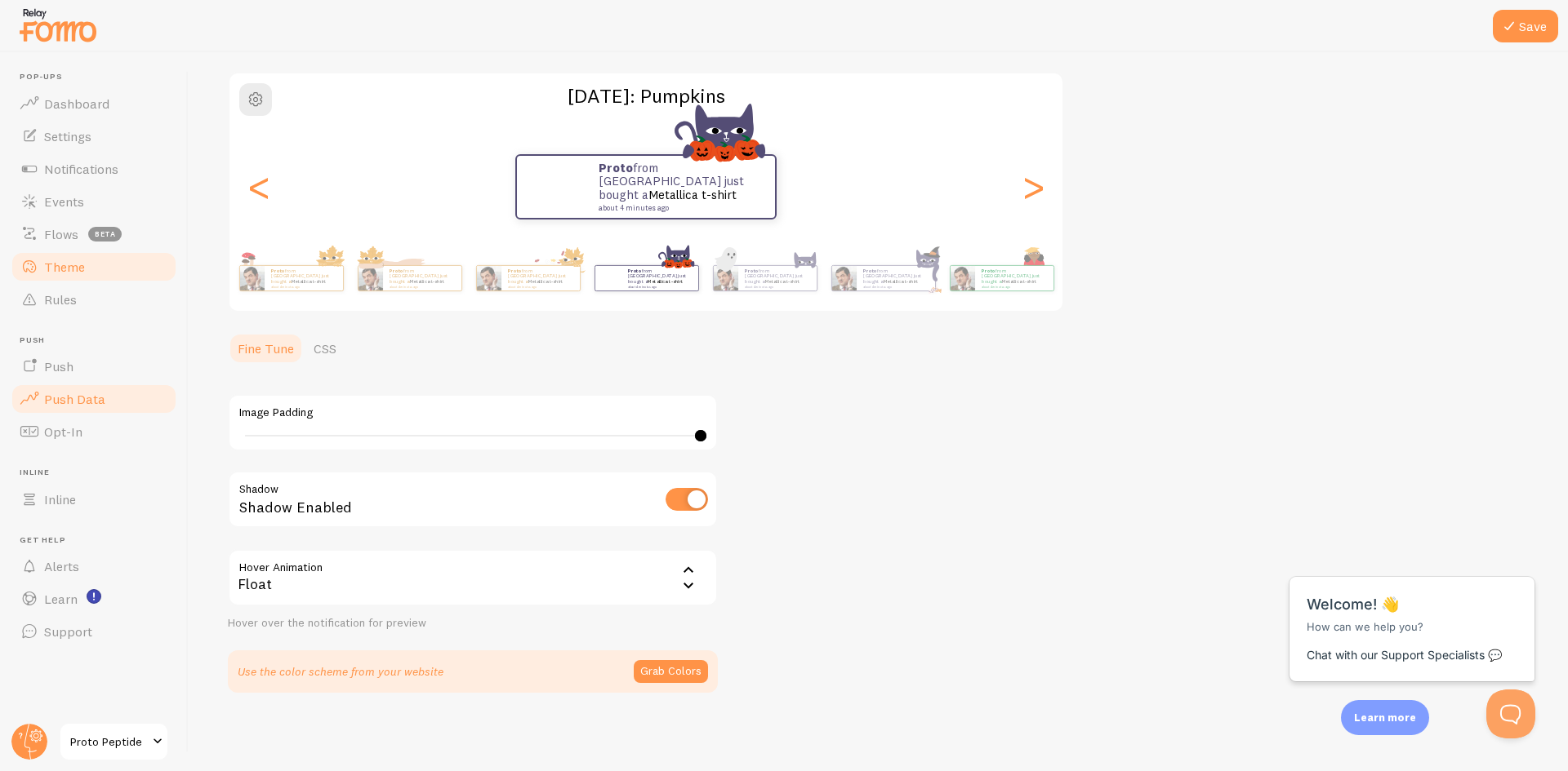
click at [110, 400] on link "Push Data" at bounding box center [93, 399] width 169 height 33
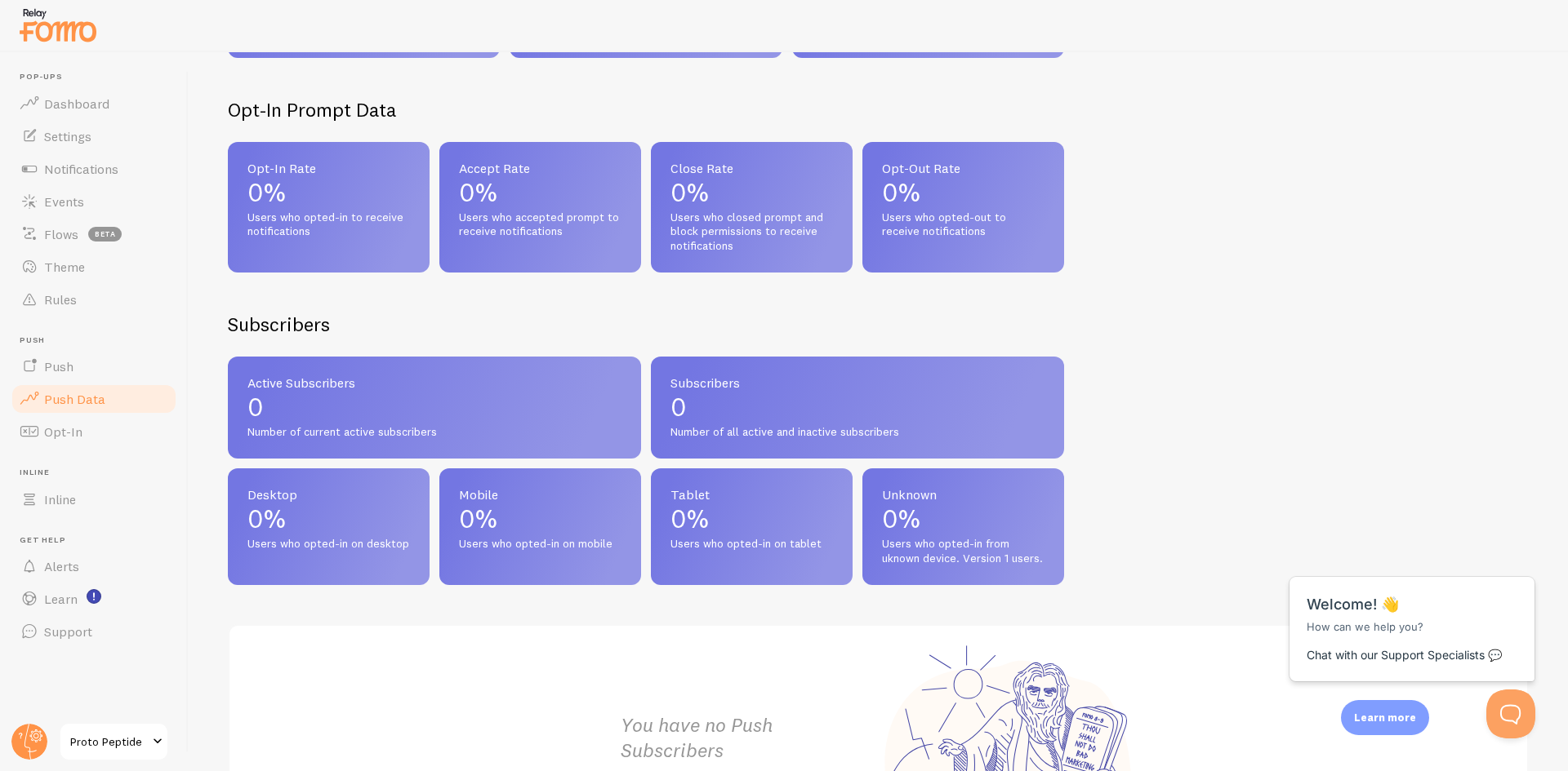
scroll to position [623, 0]
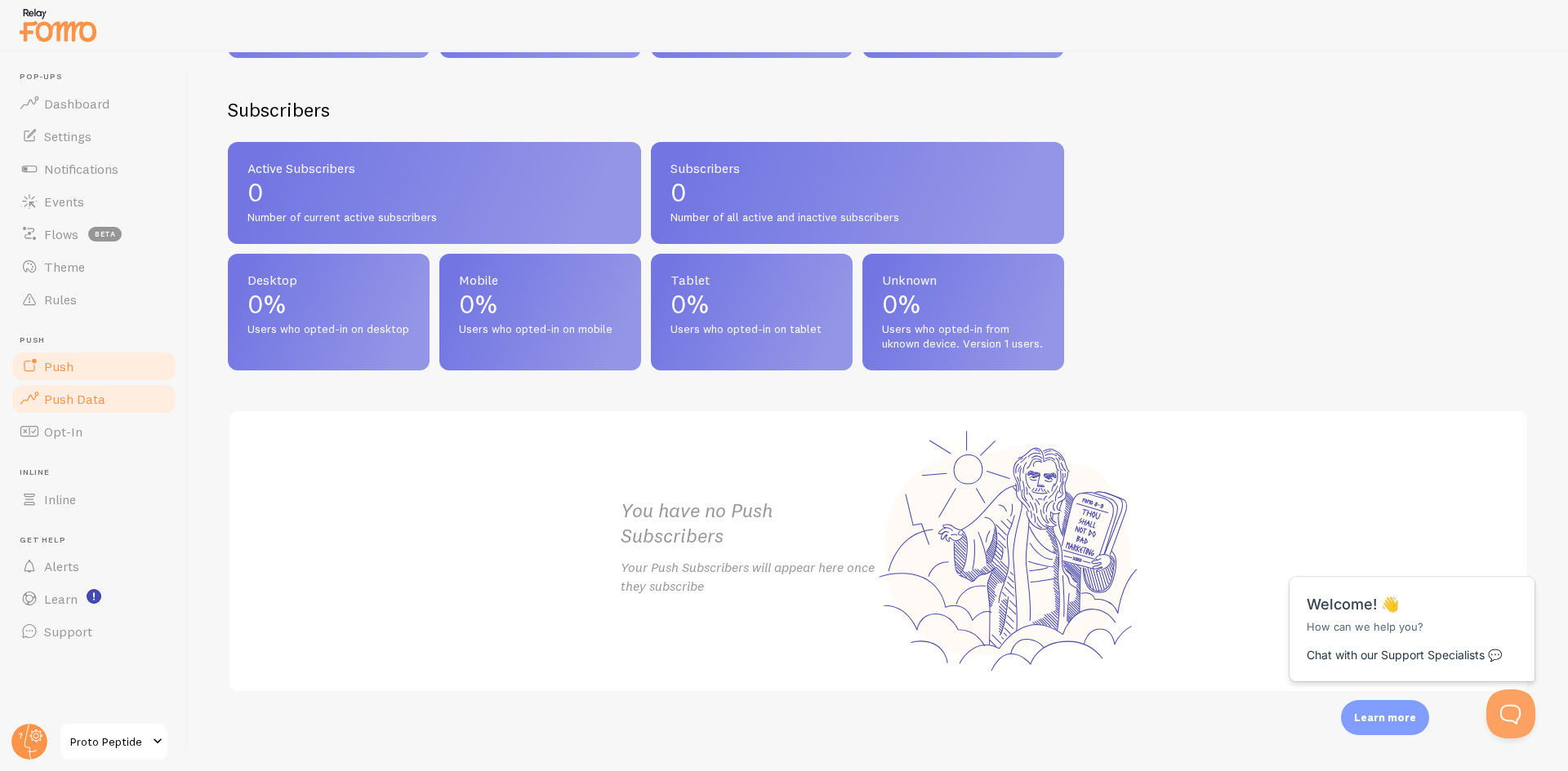
click at [107, 364] on link "Push" at bounding box center [93, 366] width 169 height 33
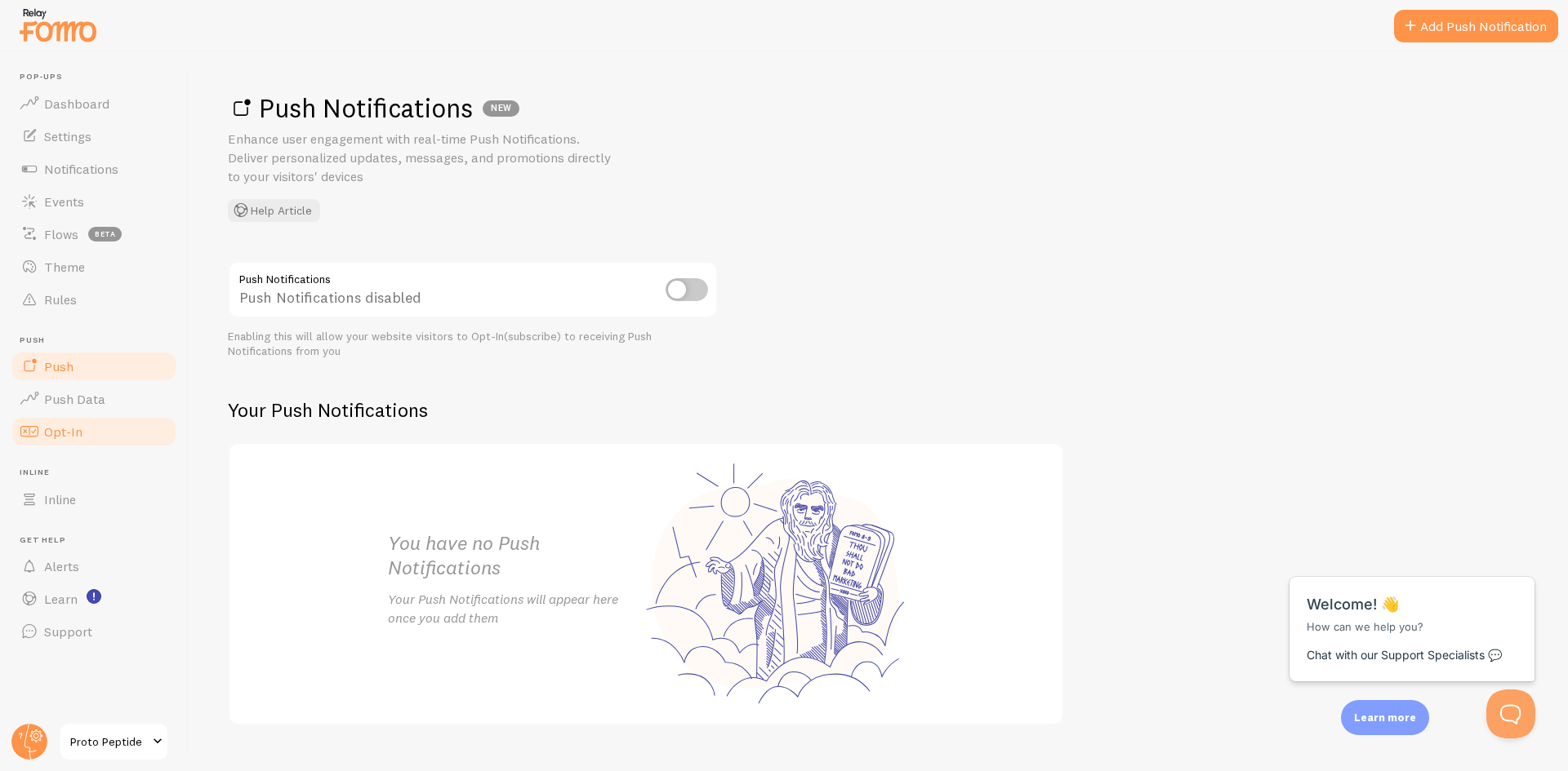
click at [84, 440] on link "Opt-In" at bounding box center [93, 432] width 169 height 33
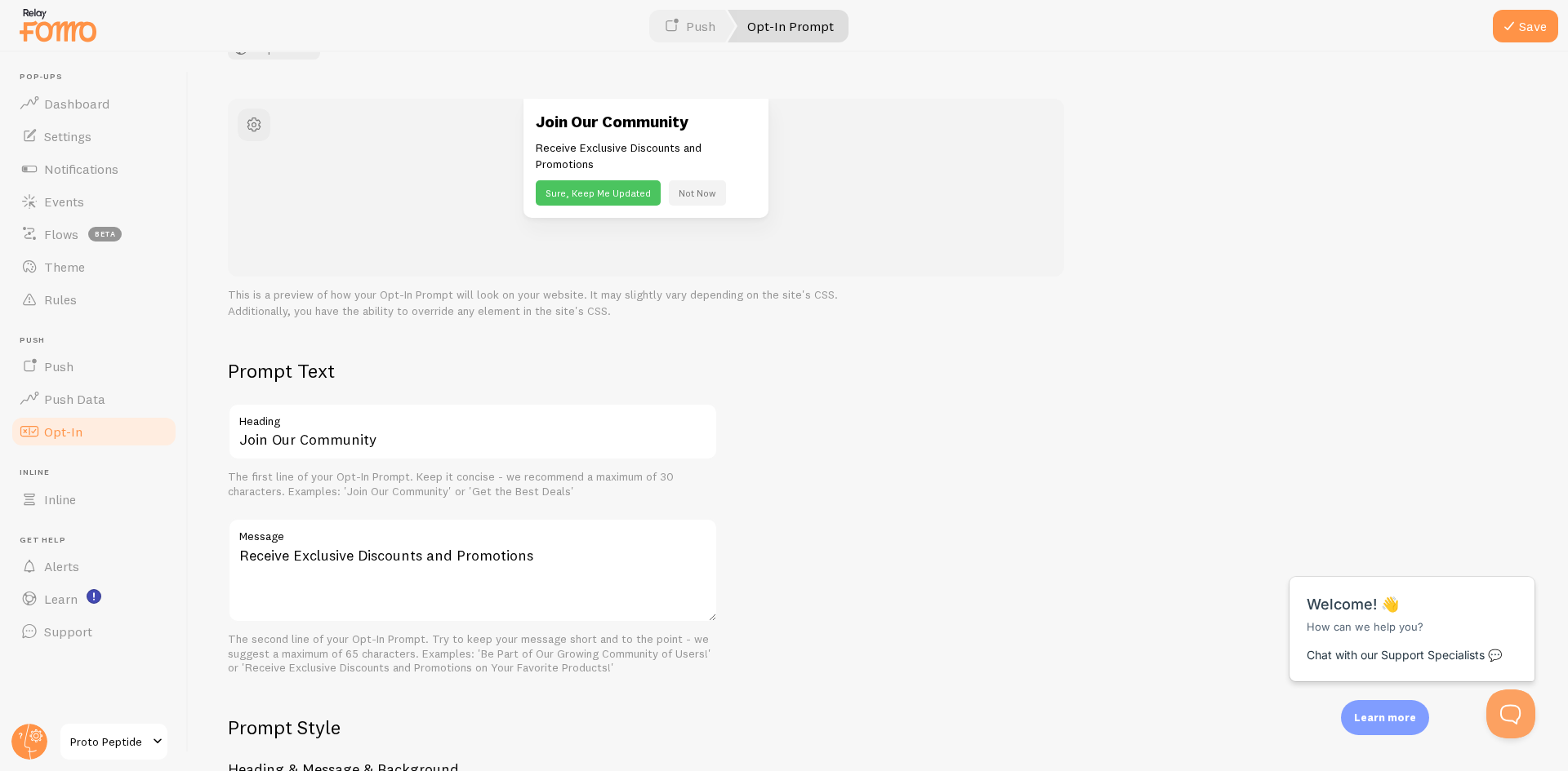
scroll to position [245, 0]
